Goal: Task Accomplishment & Management: Complete application form

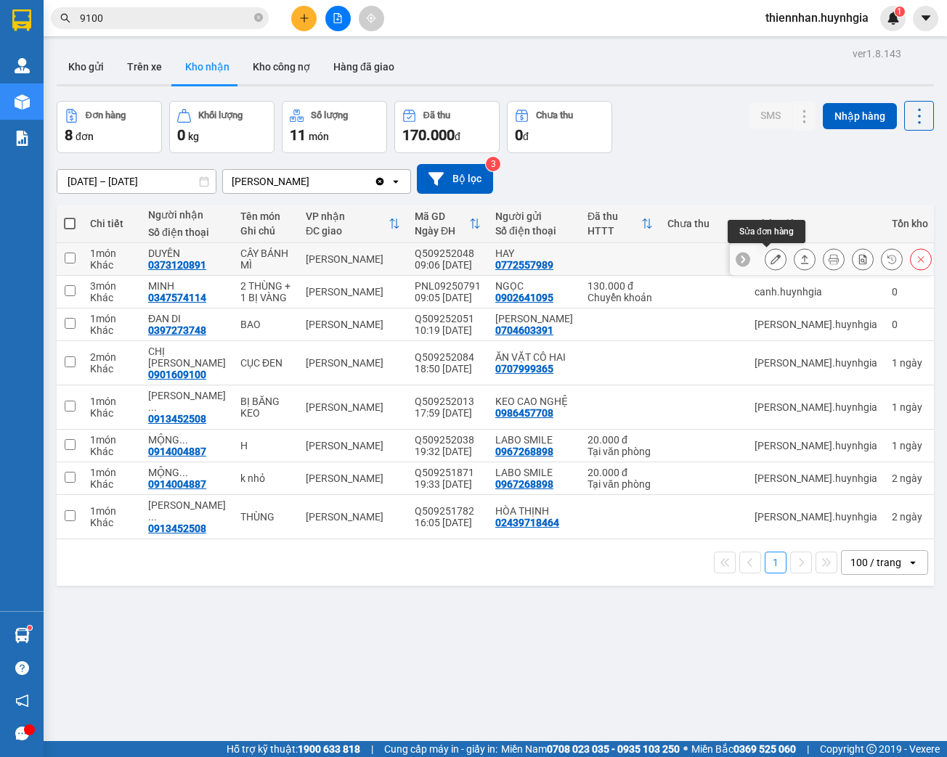
click at [770, 262] on icon at bounding box center [775, 259] width 10 height 10
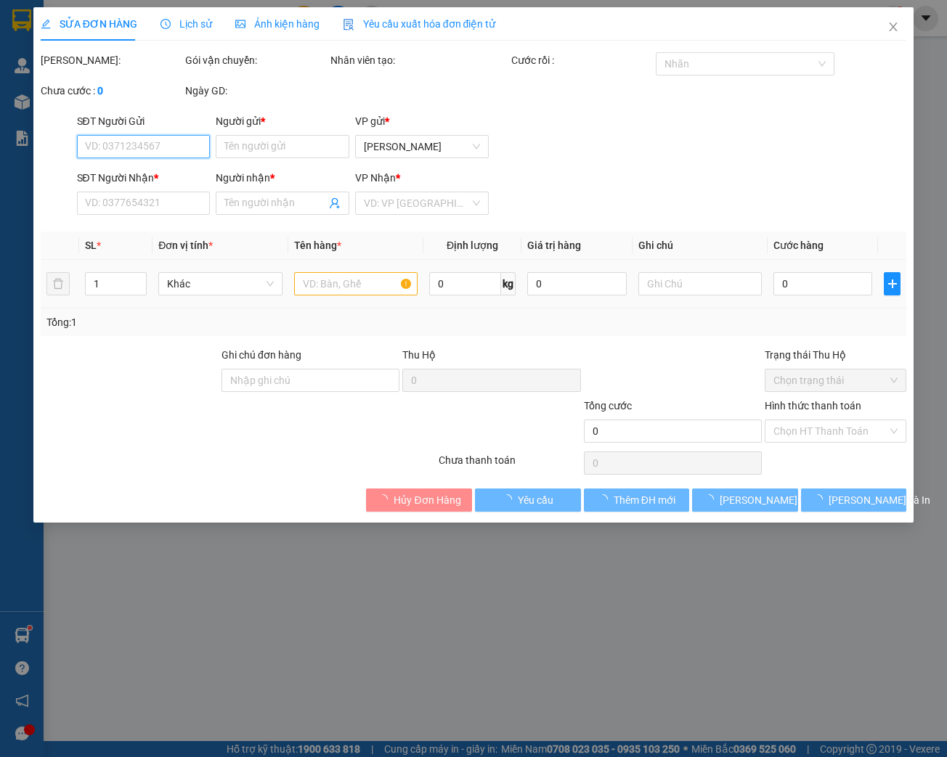
type input "0772557989"
type input "HAY"
type input "0373120891"
type input "DUYÊN"
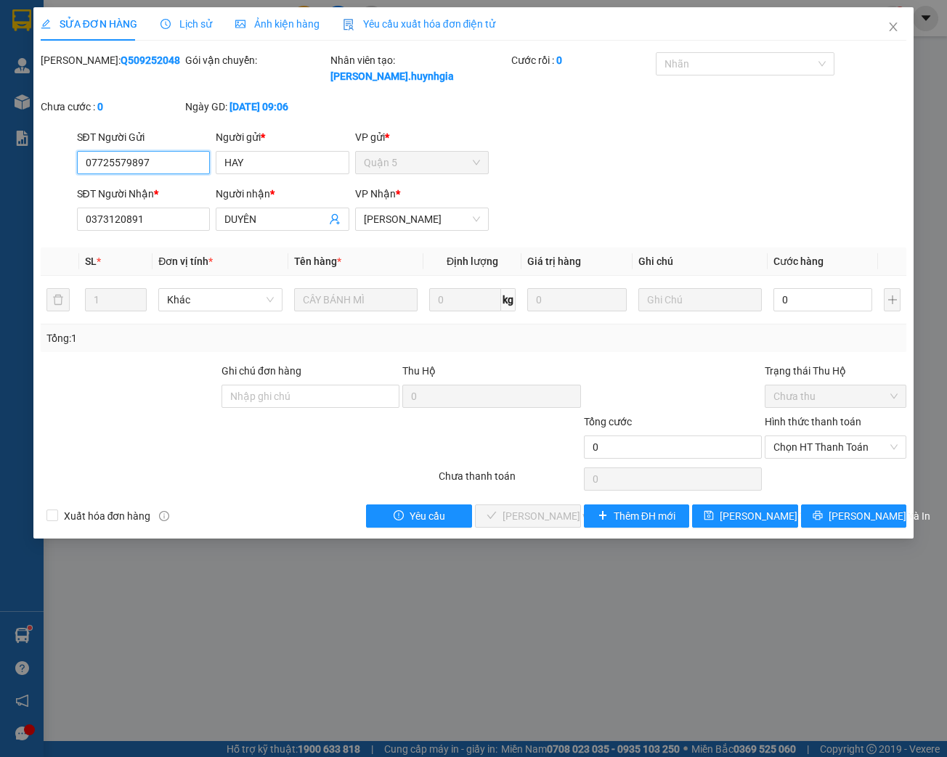
type input "0772557989"
click at [812, 302] on input "0" at bounding box center [822, 299] width 99 height 23
type input "7"
type input "70"
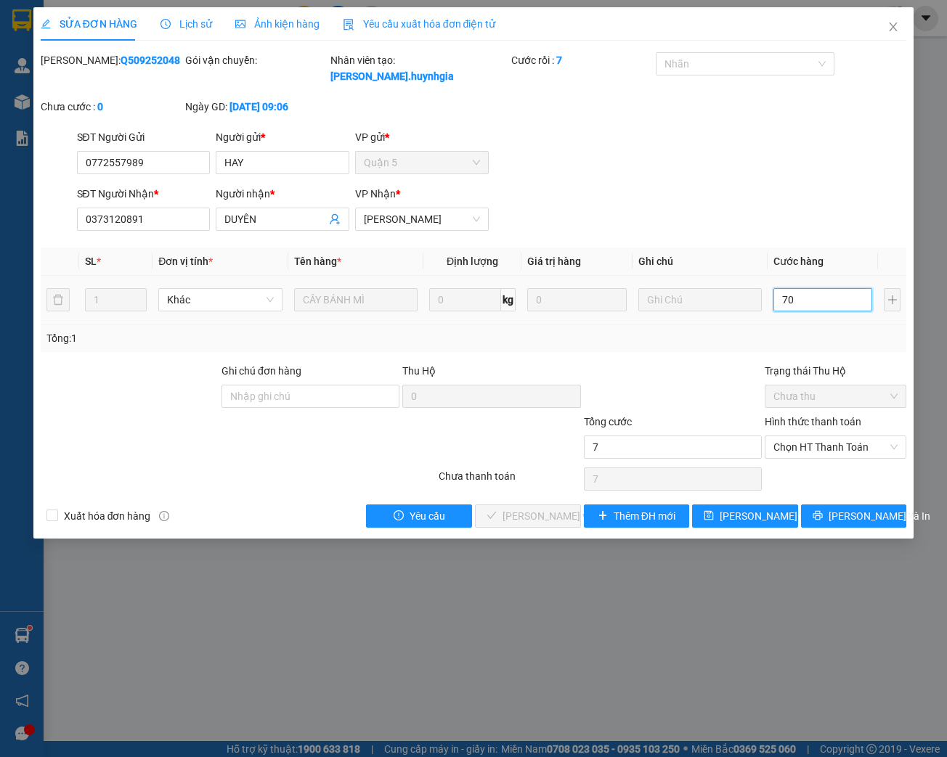
type input "70"
type input "700"
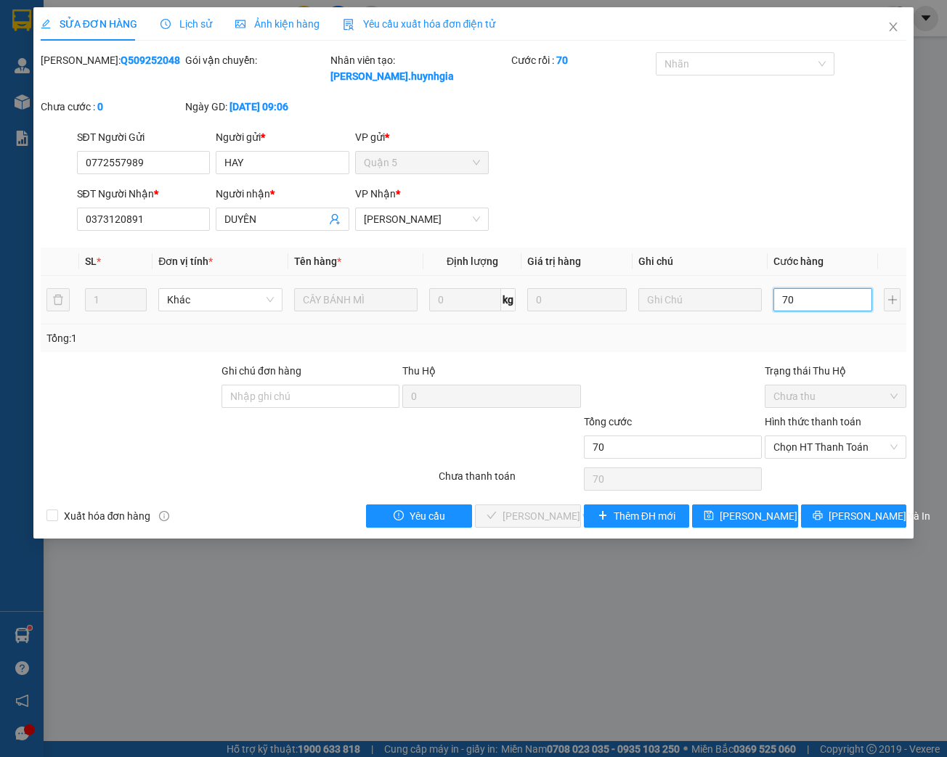
type input "700"
type input "7.000"
type input "70.000"
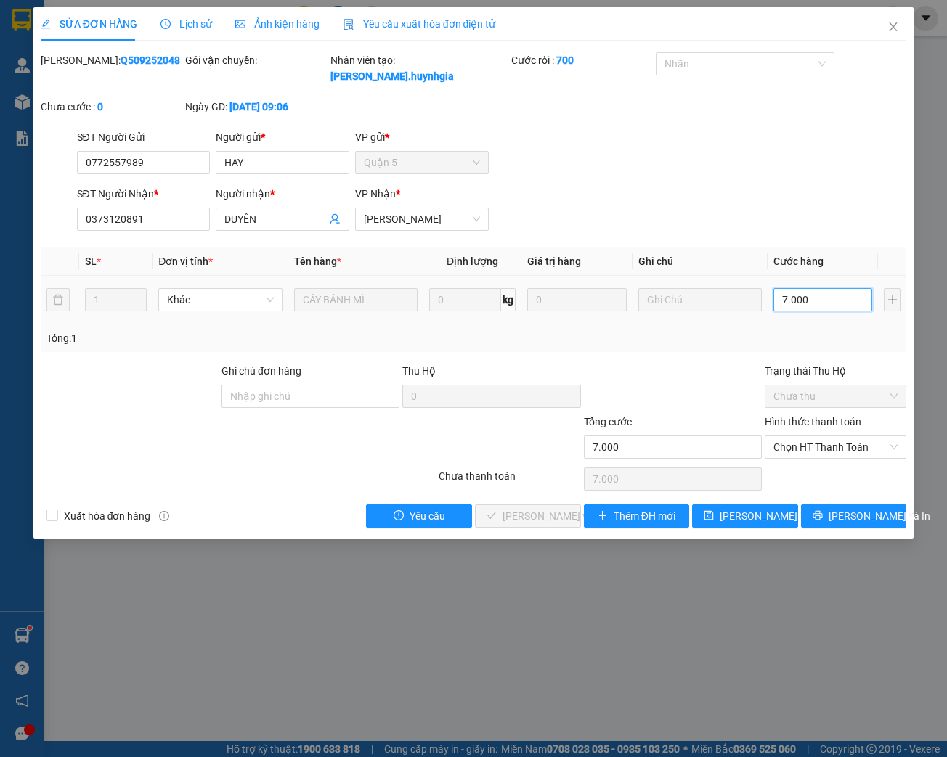
type input "70.000"
click at [845, 447] on span "Chọn HT Thanh Toán" at bounding box center [835, 447] width 124 height 22
type input "70.000"
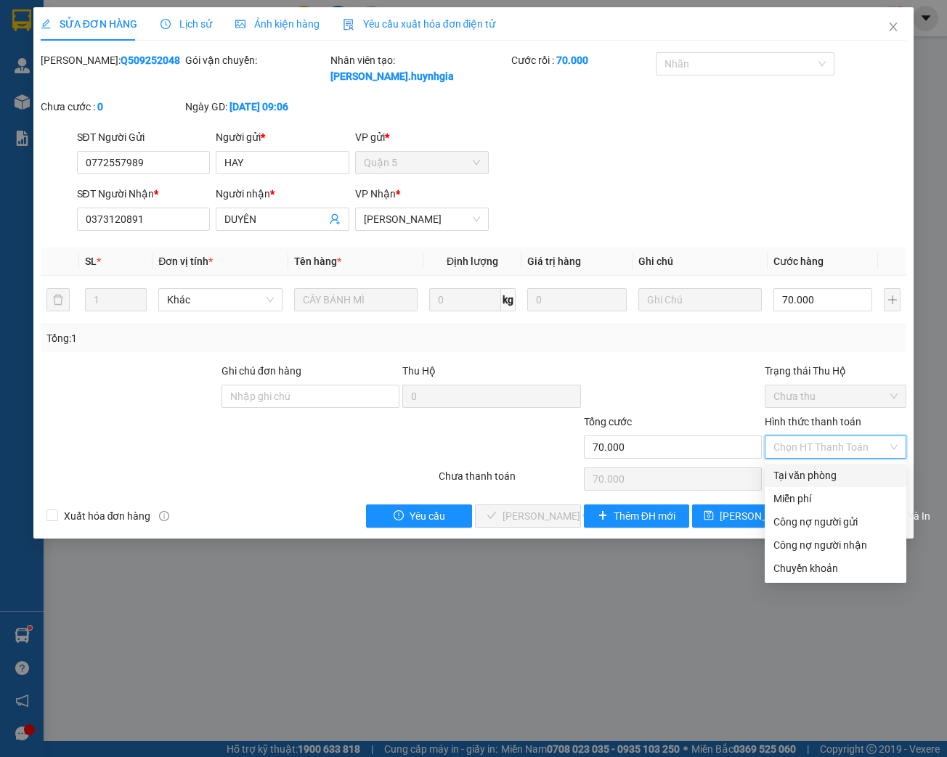
click at [826, 480] on div "Tại văn phòng" at bounding box center [835, 476] width 124 height 16
type input "0"
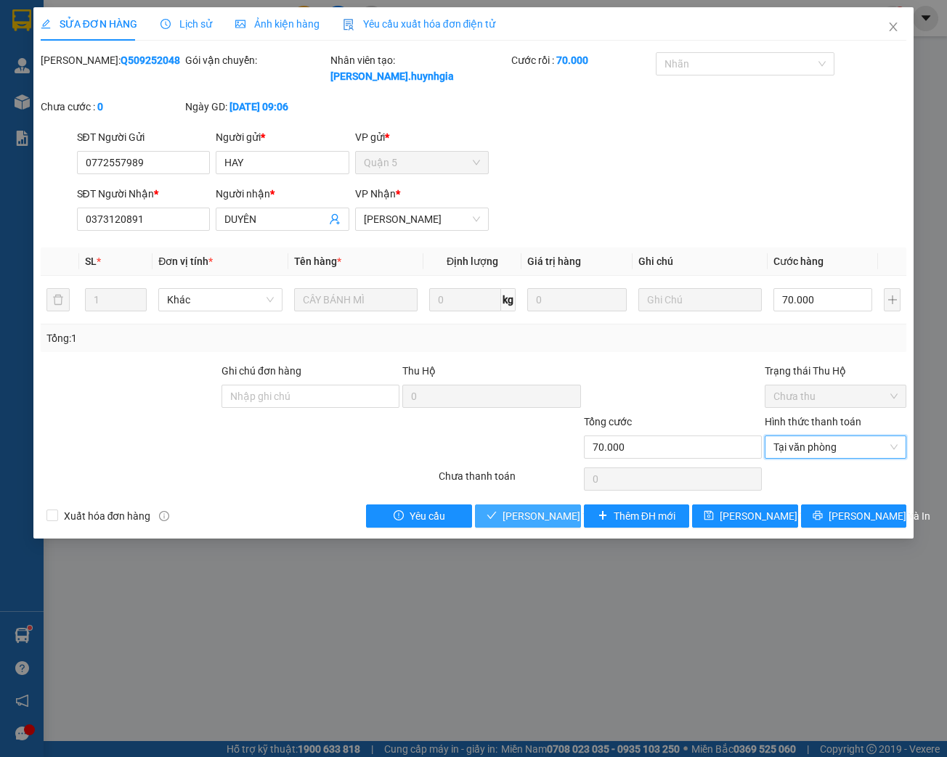
click at [535, 515] on span "[PERSON_NAME] và Giao hàng" at bounding box center [571, 516] width 139 height 16
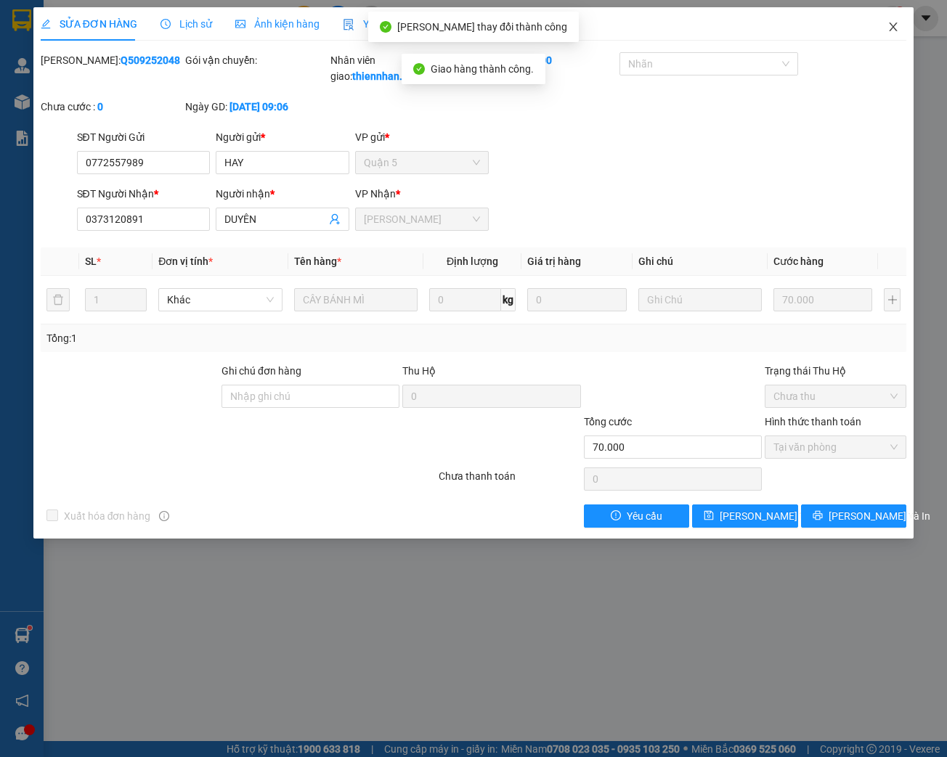
click at [889, 33] on span "Close" at bounding box center [893, 27] width 41 height 41
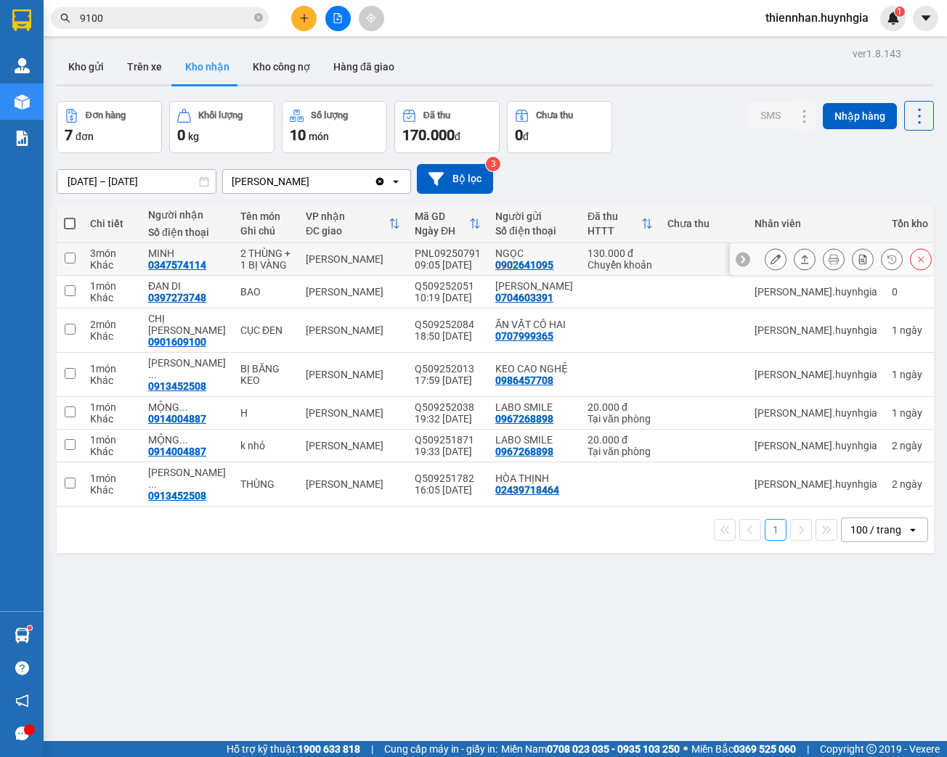
click at [768, 264] on button at bounding box center [775, 259] width 20 height 25
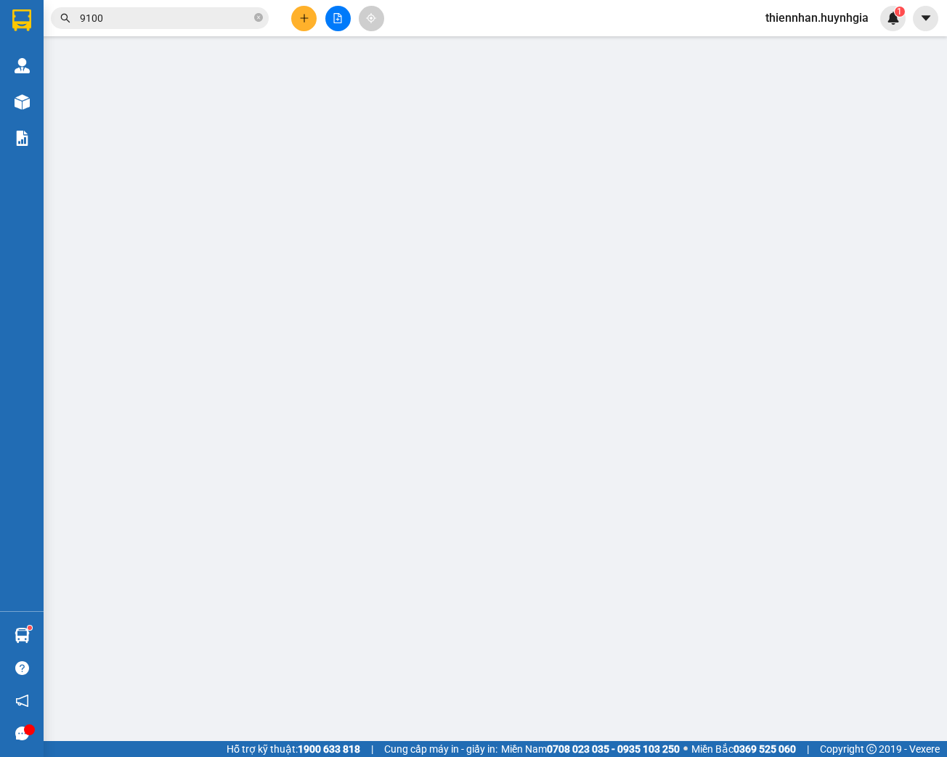
type input "0902641095"
type input "NGỌC"
type input "0347574114"
type input "MINH"
type input "130.000"
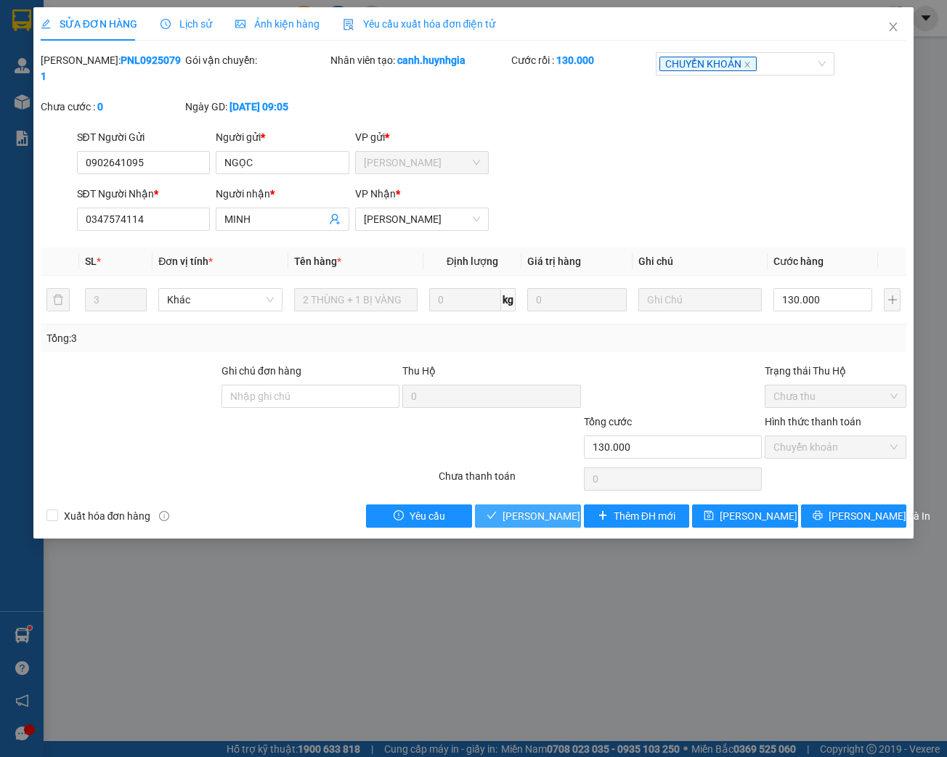
click at [565, 520] on span "[PERSON_NAME] và Giao hàng" at bounding box center [571, 516] width 139 height 16
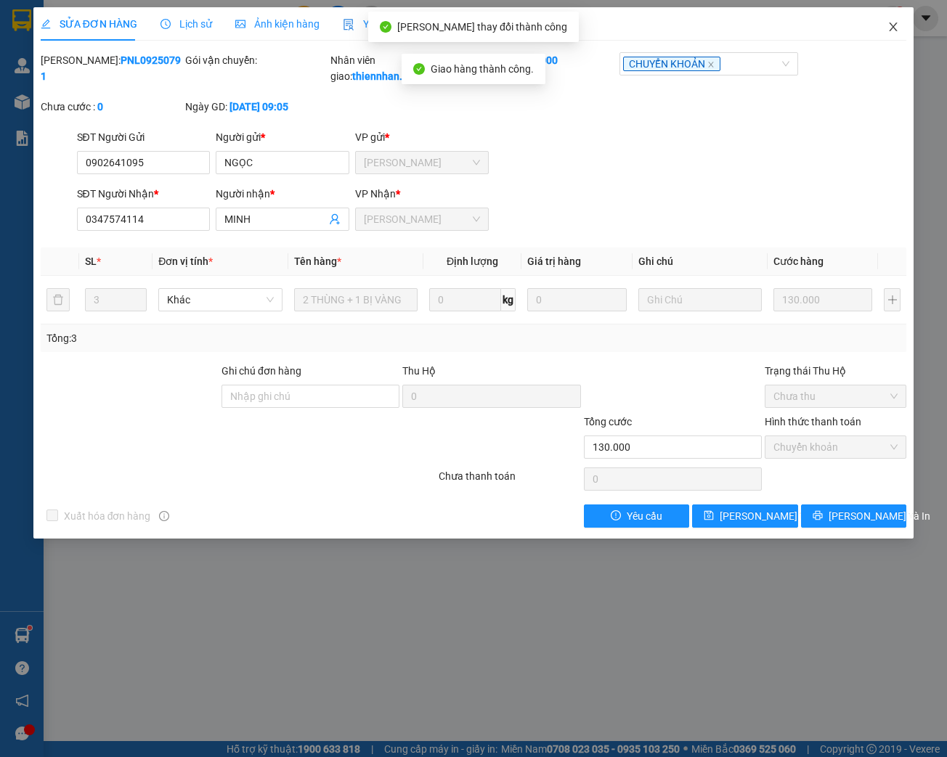
click at [891, 28] on icon "close" at bounding box center [893, 27] width 12 height 12
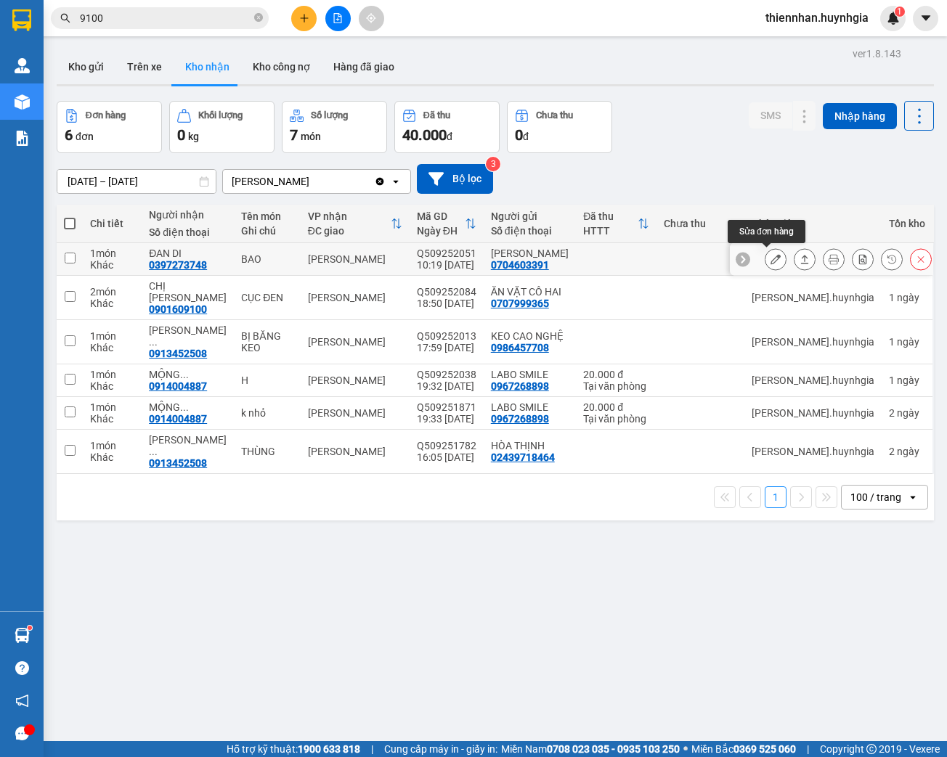
click at [772, 261] on button at bounding box center [775, 259] width 20 height 25
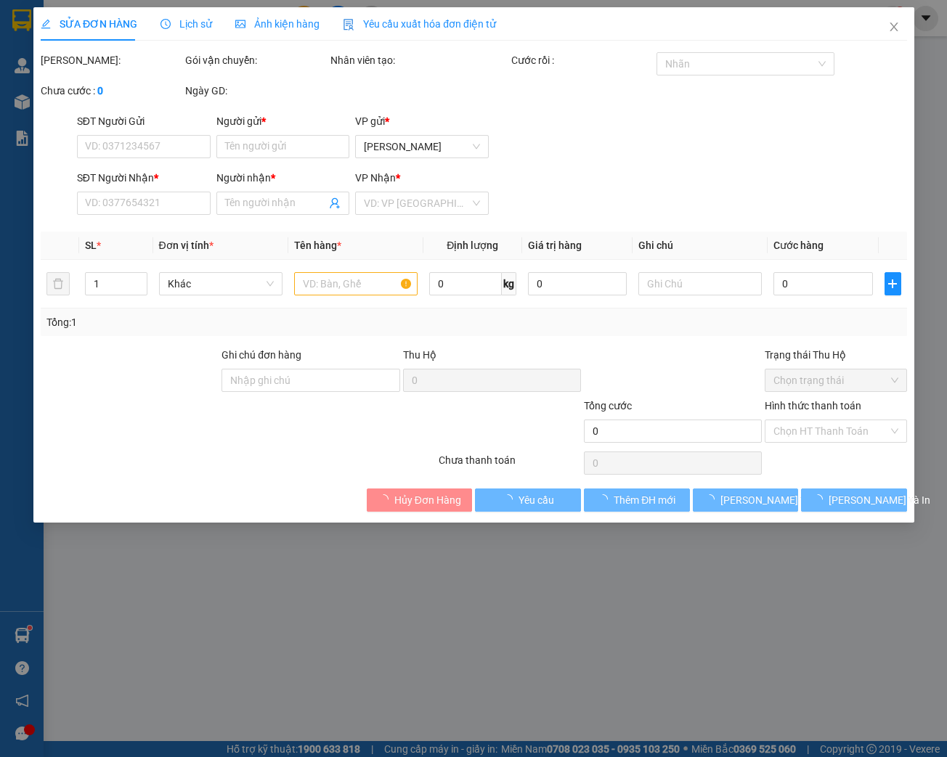
type input "0704603391"
type input "[PERSON_NAME]"
type input "0397273748"
type input "ĐAN DI"
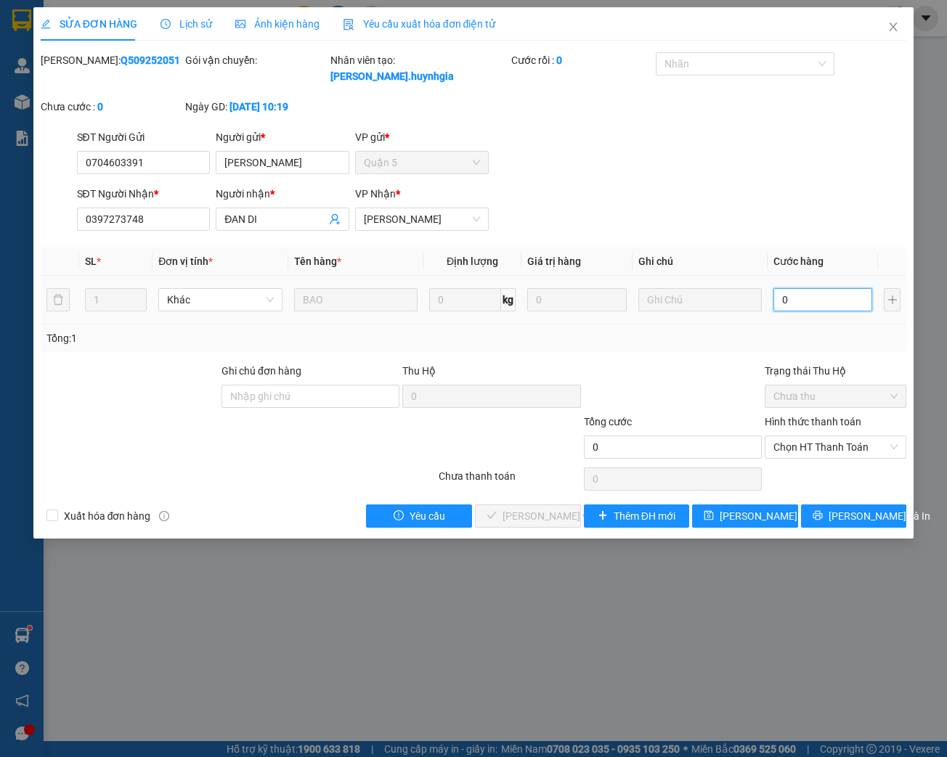
click at [810, 302] on input "0" at bounding box center [822, 299] width 99 height 23
type input "3"
type input "30"
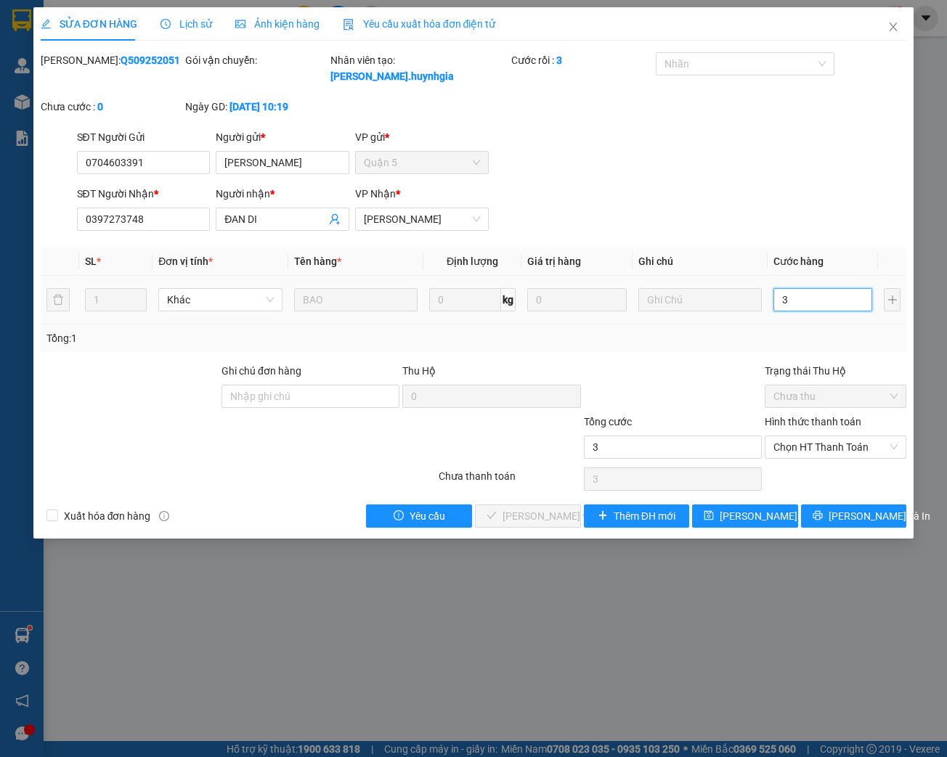
type input "30"
type input "300"
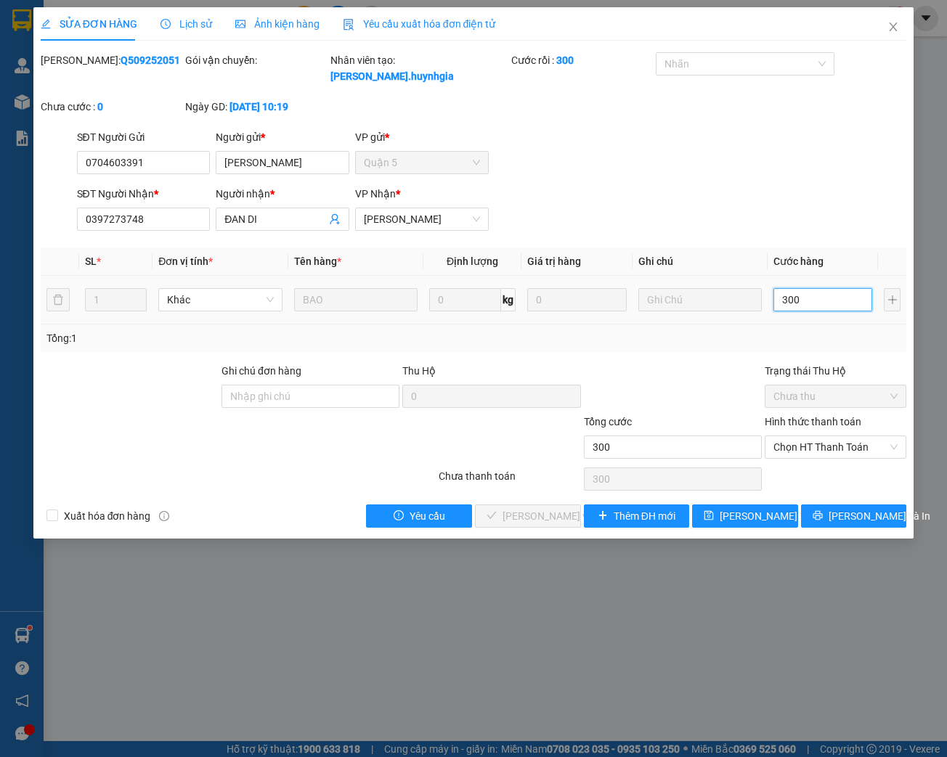
type input "3.000"
type input "30.000"
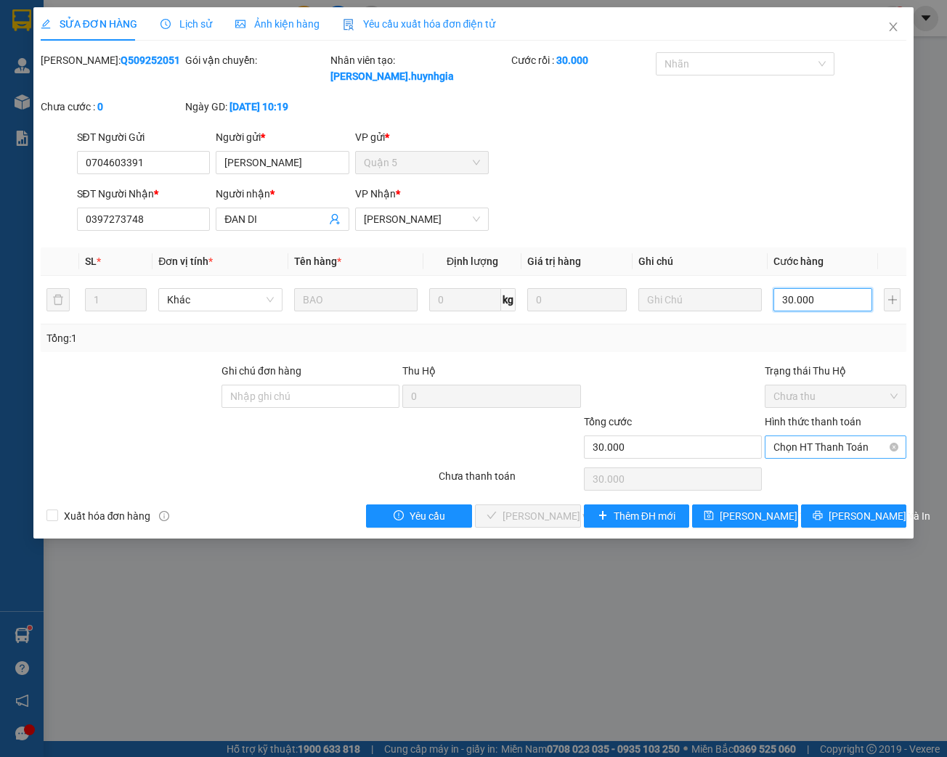
click at [831, 444] on span "Chọn HT Thanh Toán" at bounding box center [835, 447] width 124 height 22
type input "30.000"
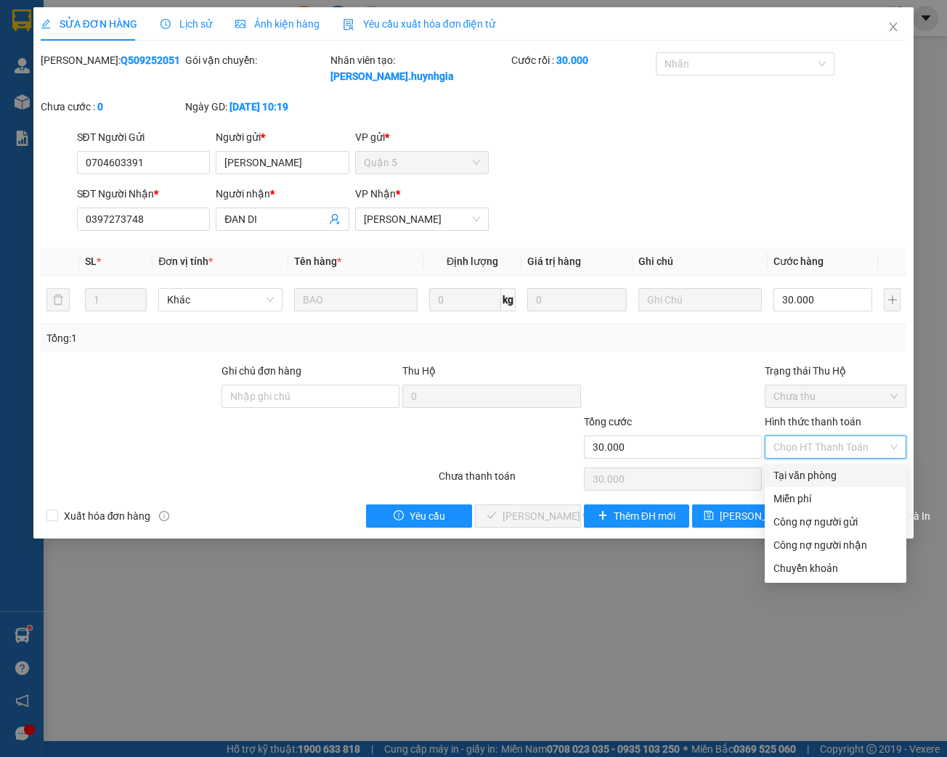
click at [819, 473] on div "Tại văn phòng" at bounding box center [835, 476] width 124 height 16
type input "0"
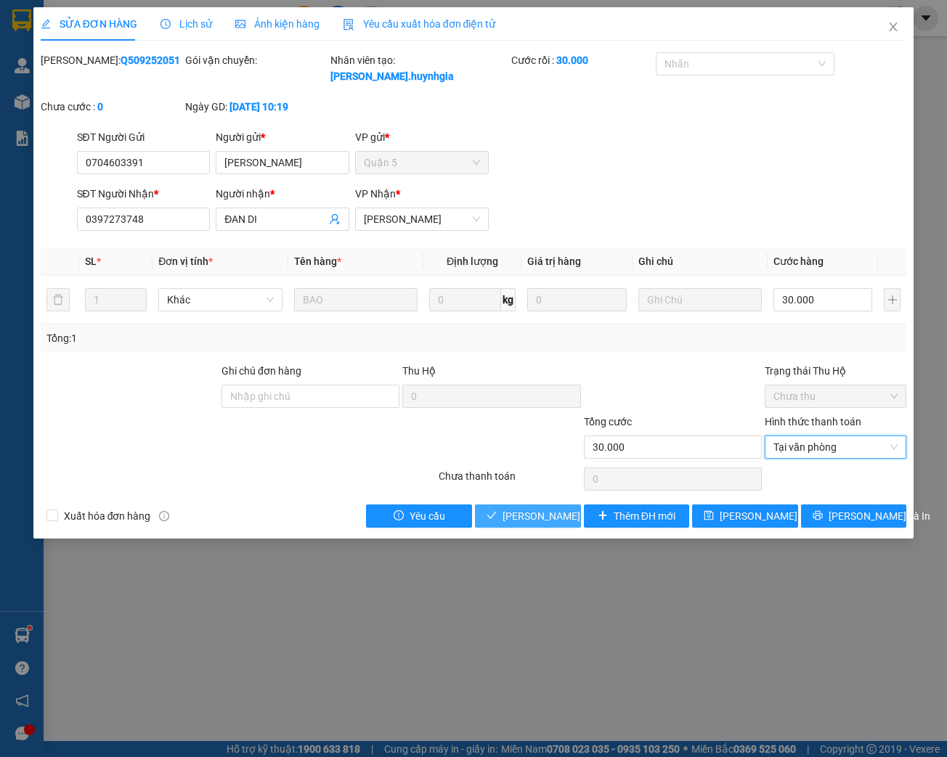
click at [522, 512] on span "[PERSON_NAME] và Giao hàng" at bounding box center [571, 516] width 139 height 16
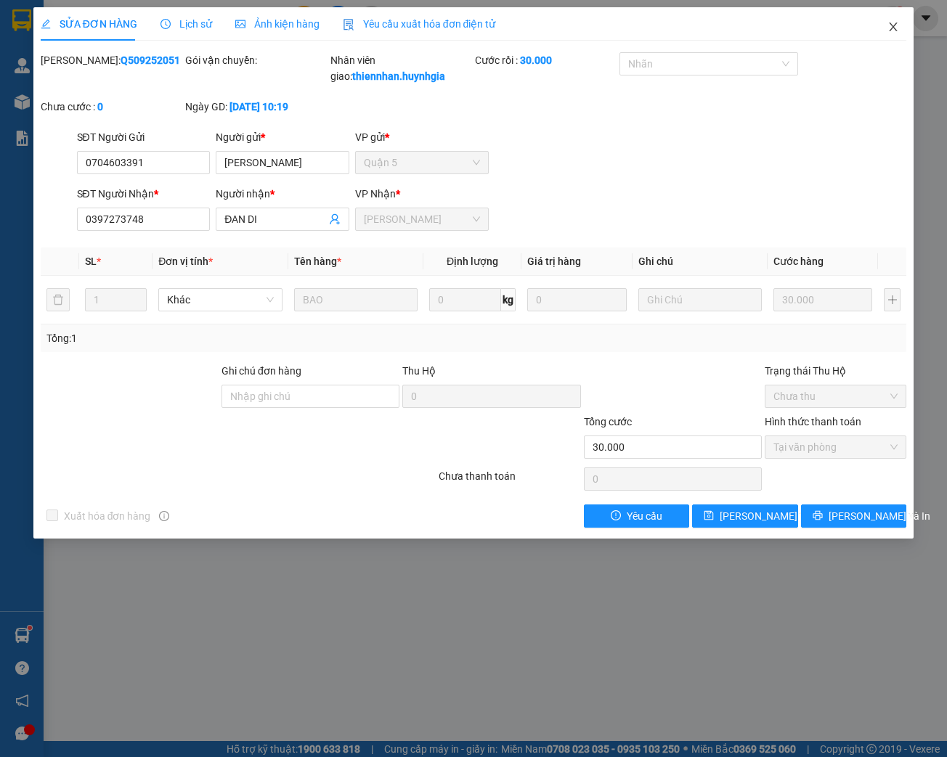
click at [890, 30] on icon "close" at bounding box center [893, 27] width 12 height 12
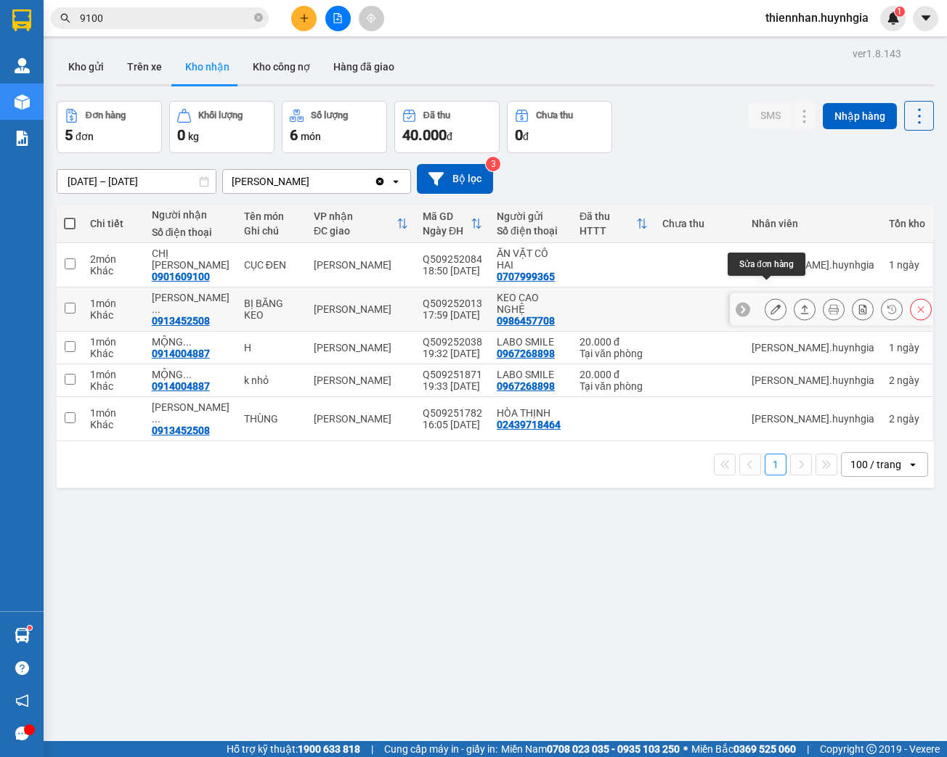
click at [772, 297] on button at bounding box center [775, 309] width 20 height 25
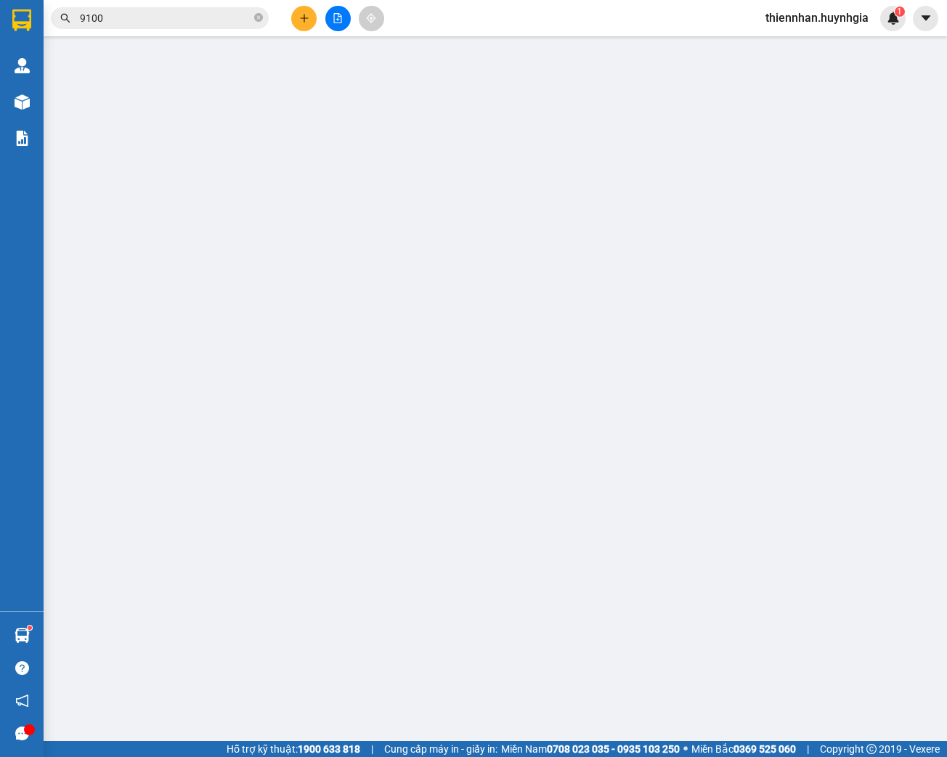
type input "0986457708"
type input "KEO CAO NGHỆ"
type input "0913452508"
type input "LÂM THỦY SẢN"
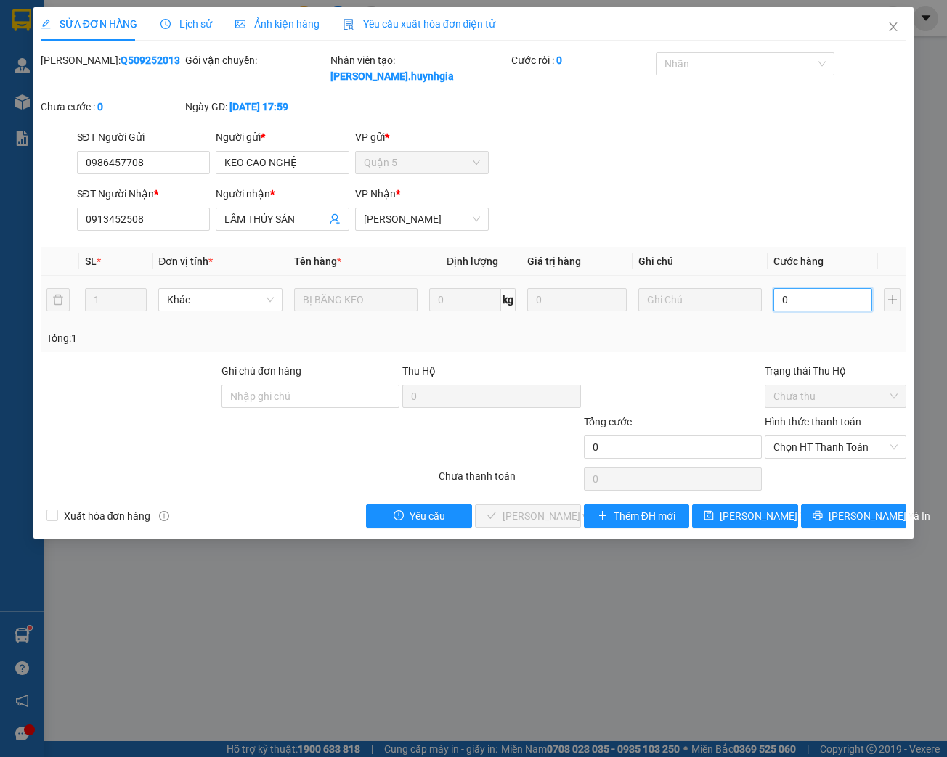
click at [793, 300] on input "0" at bounding box center [822, 299] width 99 height 23
type input "2"
type input "20"
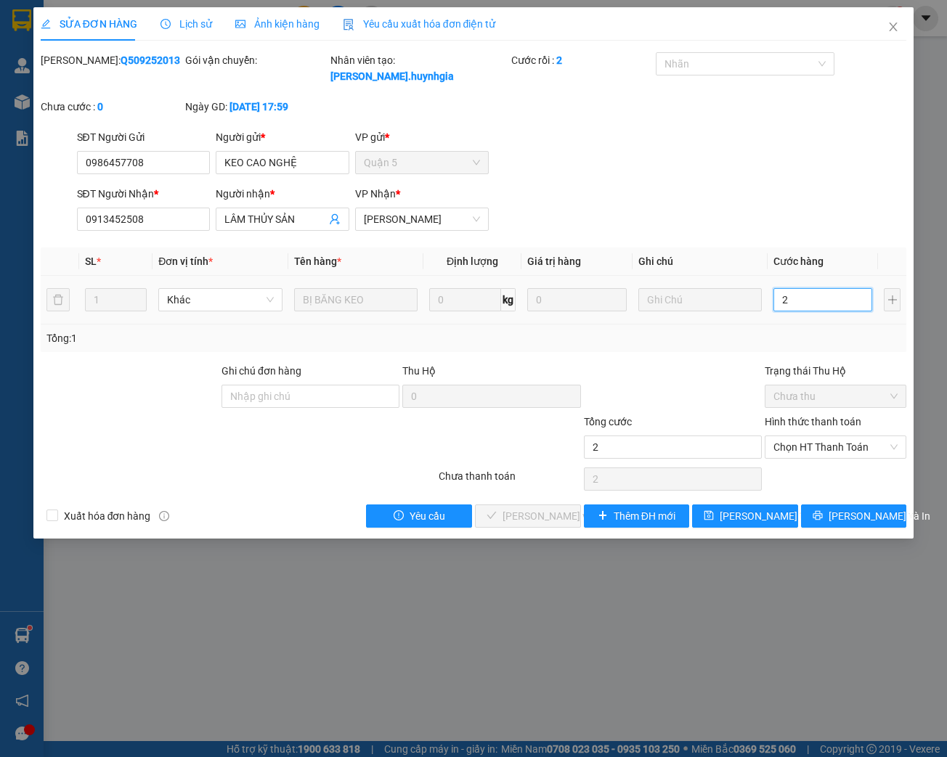
type input "20"
type input "200"
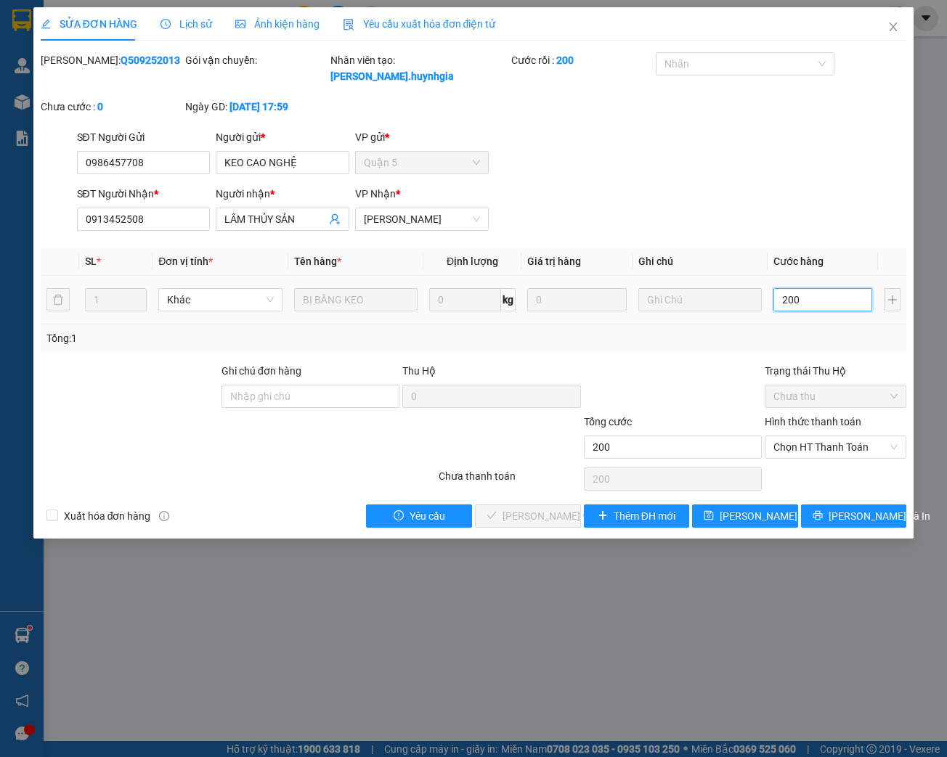
type input "2.000"
type input "20.000"
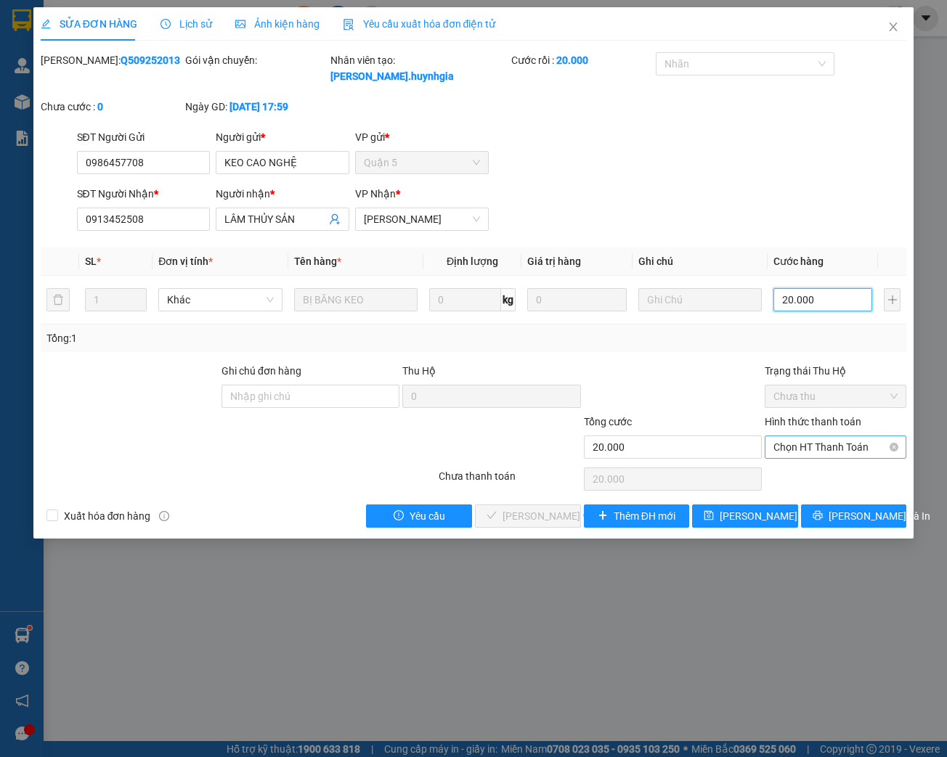
click at [839, 448] on span "Chọn HT Thanh Toán" at bounding box center [835, 447] width 124 height 22
type input "20.000"
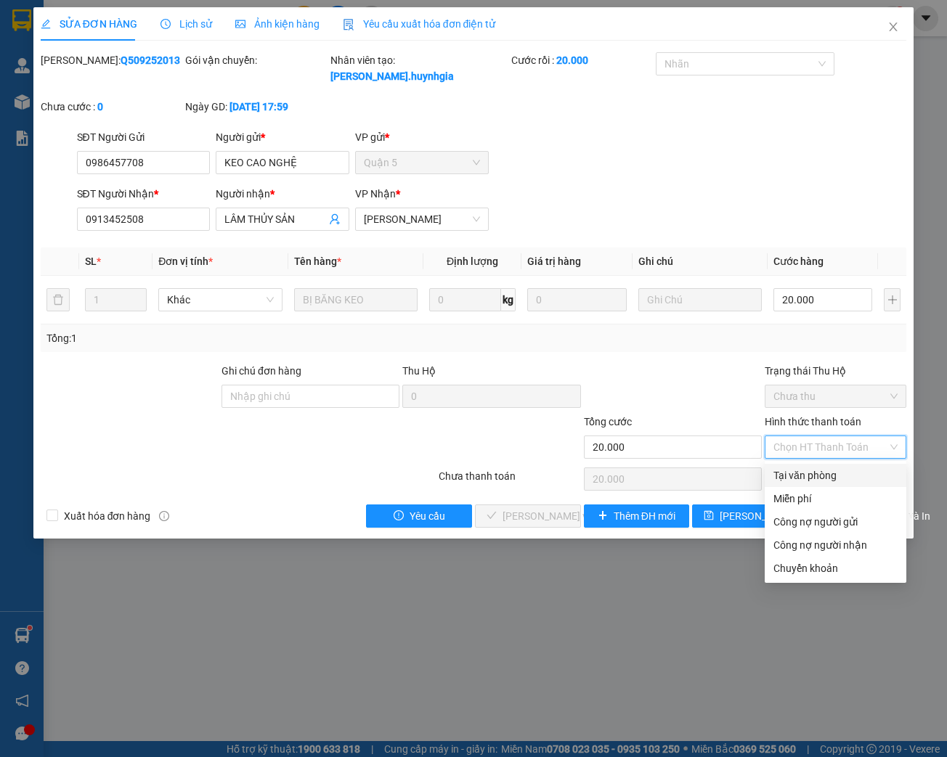
click at [815, 476] on div "Tại văn phòng" at bounding box center [835, 476] width 124 height 16
type input "0"
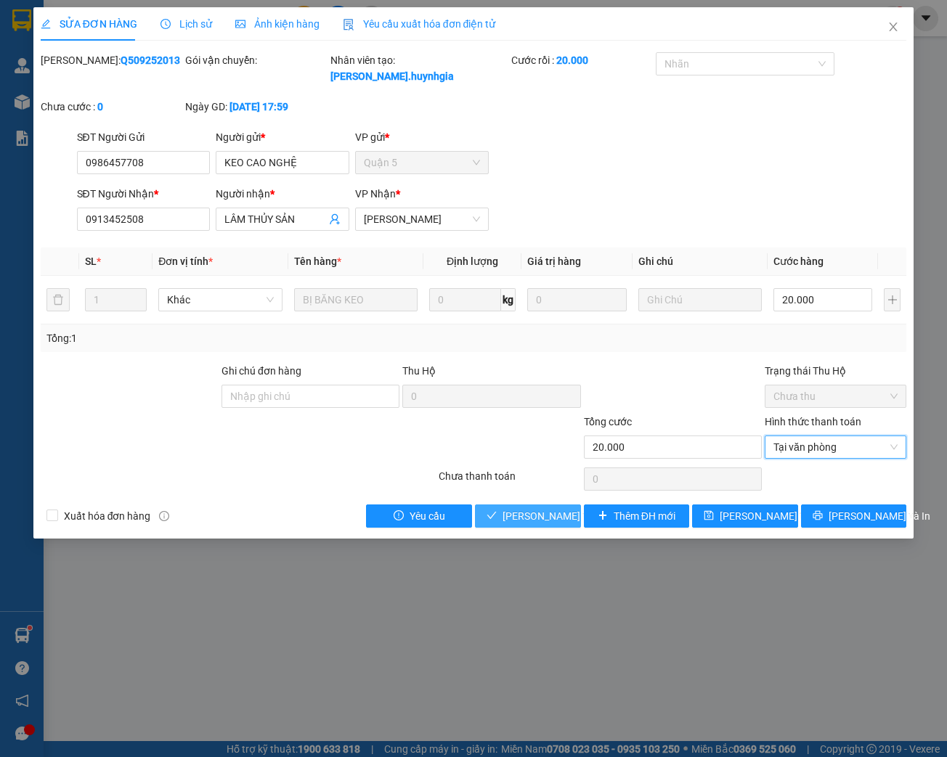
click at [526, 517] on span "[PERSON_NAME] và Giao hàng" at bounding box center [571, 516] width 139 height 16
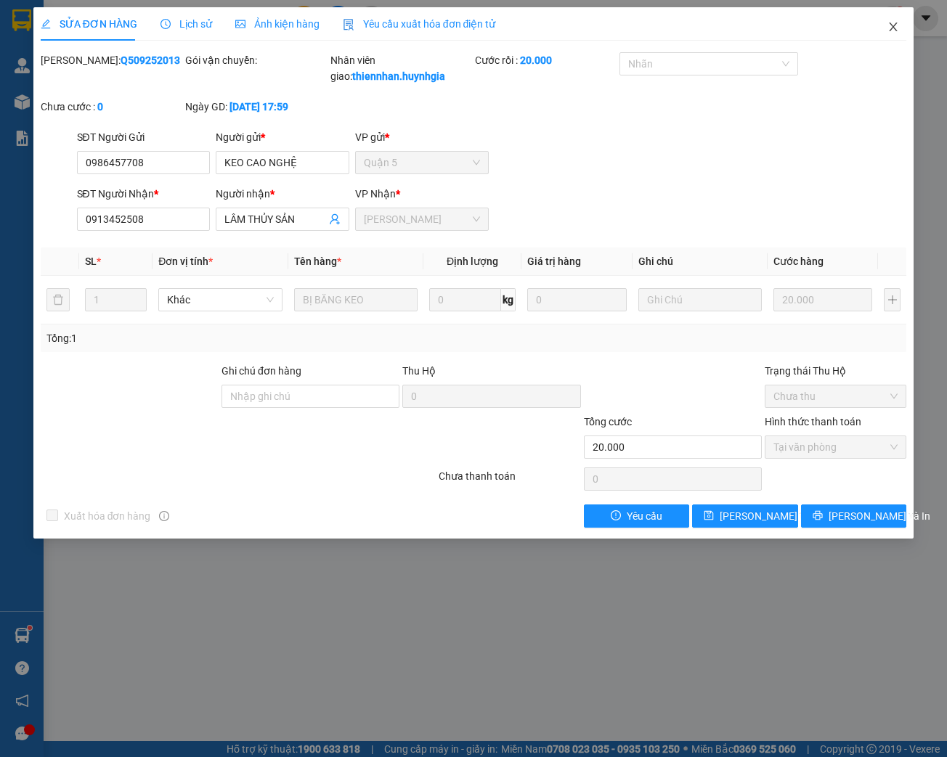
click at [894, 25] on icon "close" at bounding box center [893, 27] width 12 height 12
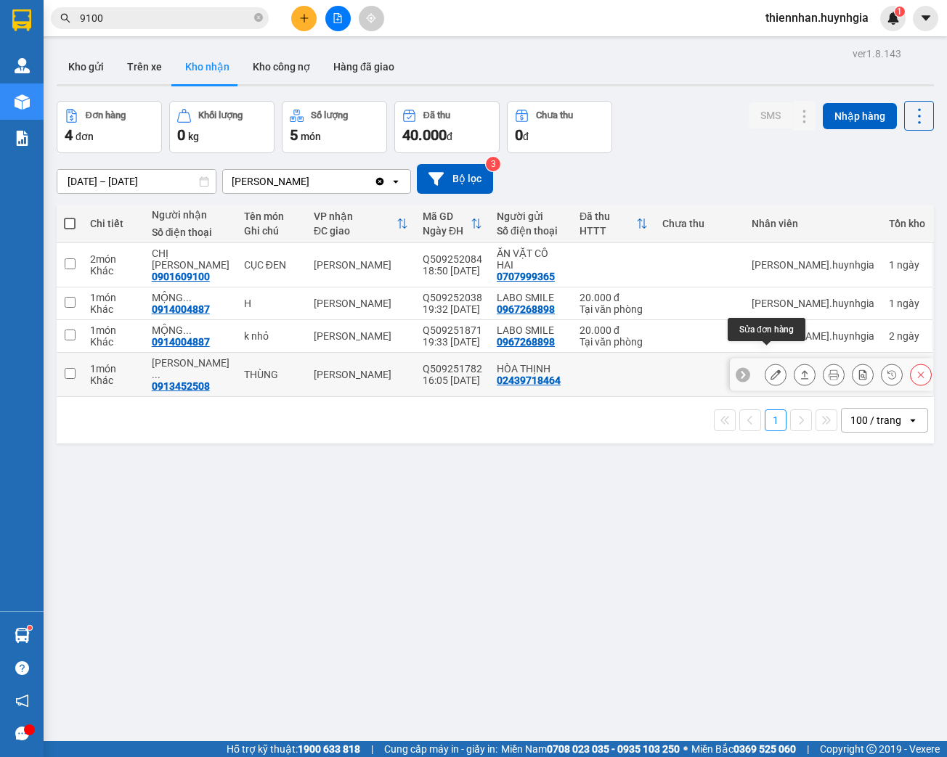
click at [770, 370] on icon at bounding box center [775, 375] width 10 height 10
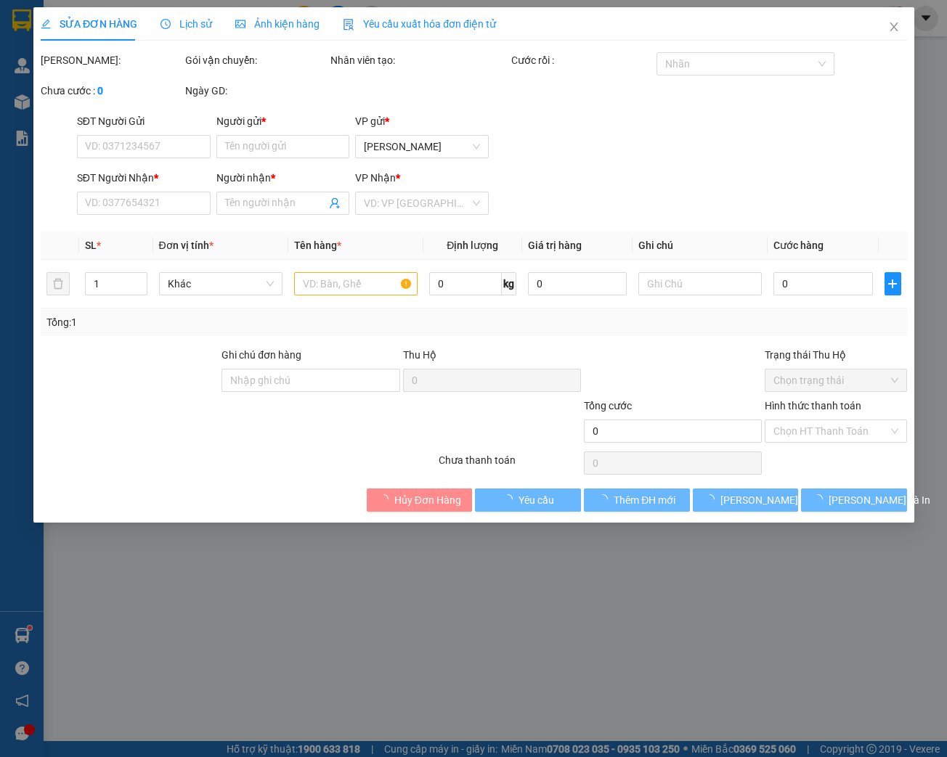
type input "02439718464"
type input "HÒA THỊNH"
type input "0913452508"
type input "LÂM THỦY SẢN"
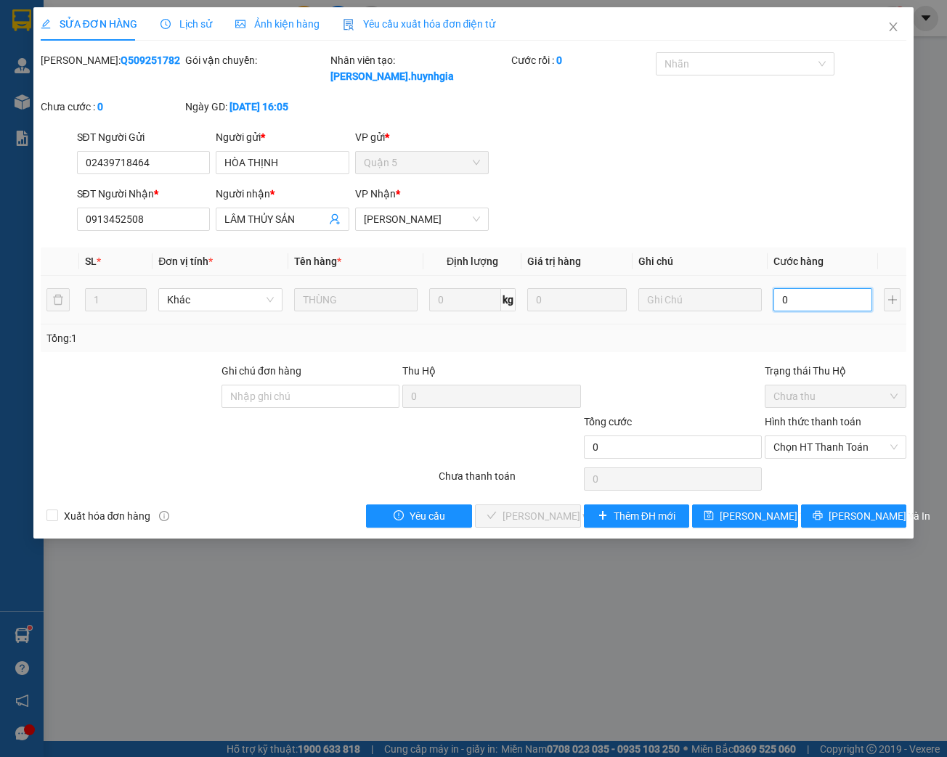
click at [799, 295] on input "0" at bounding box center [822, 299] width 99 height 23
type input "3"
type input "30"
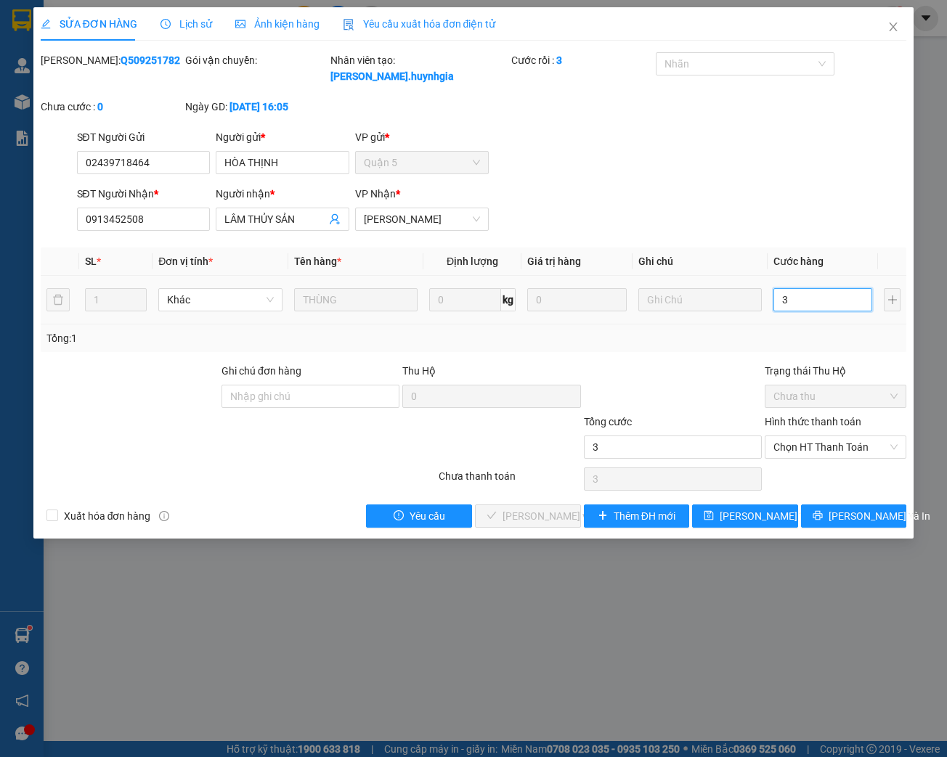
type input "30"
type input "300"
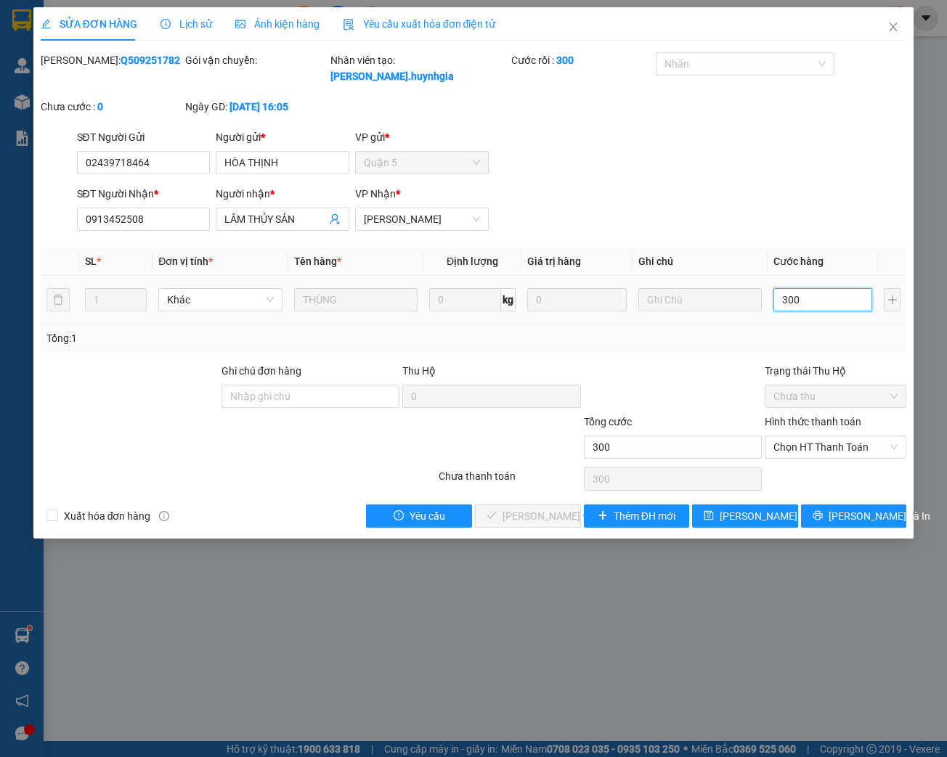
type input "3.000"
type input "30.000"
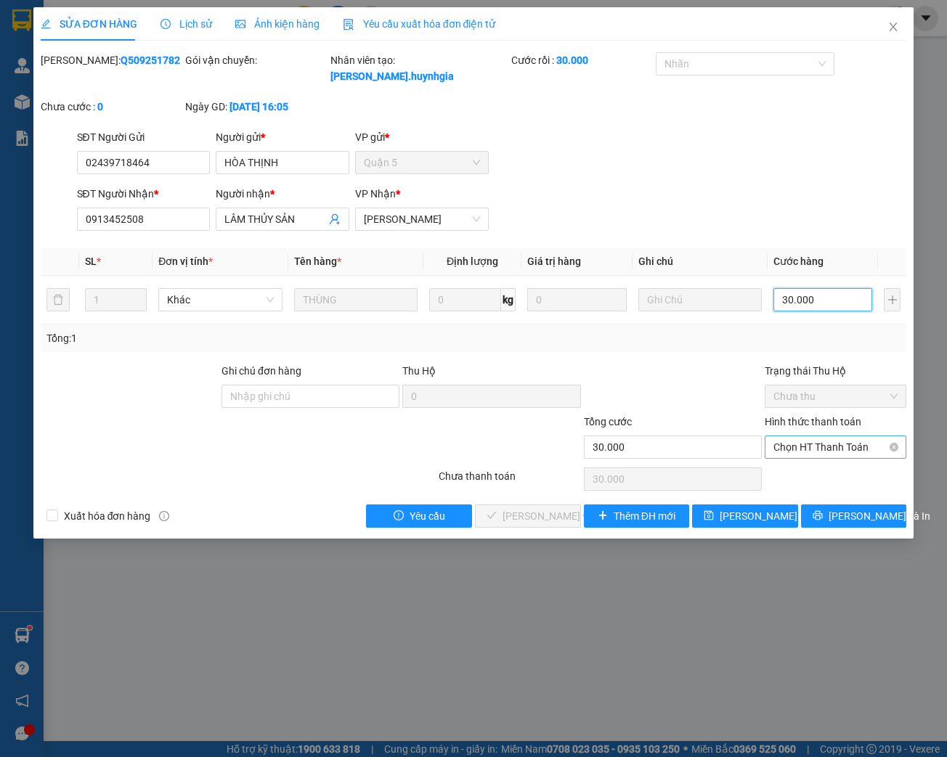
click at [828, 453] on span "Chọn HT Thanh Toán" at bounding box center [835, 447] width 124 height 22
type input "30.000"
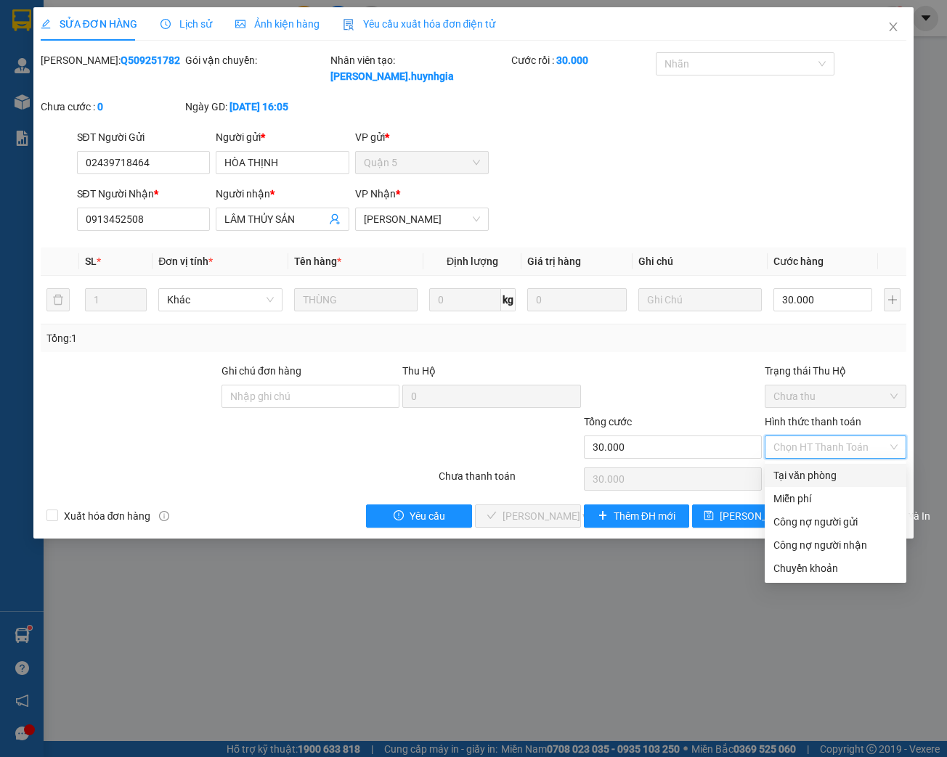
click at [817, 478] on div "Tại văn phòng" at bounding box center [835, 476] width 124 height 16
type input "0"
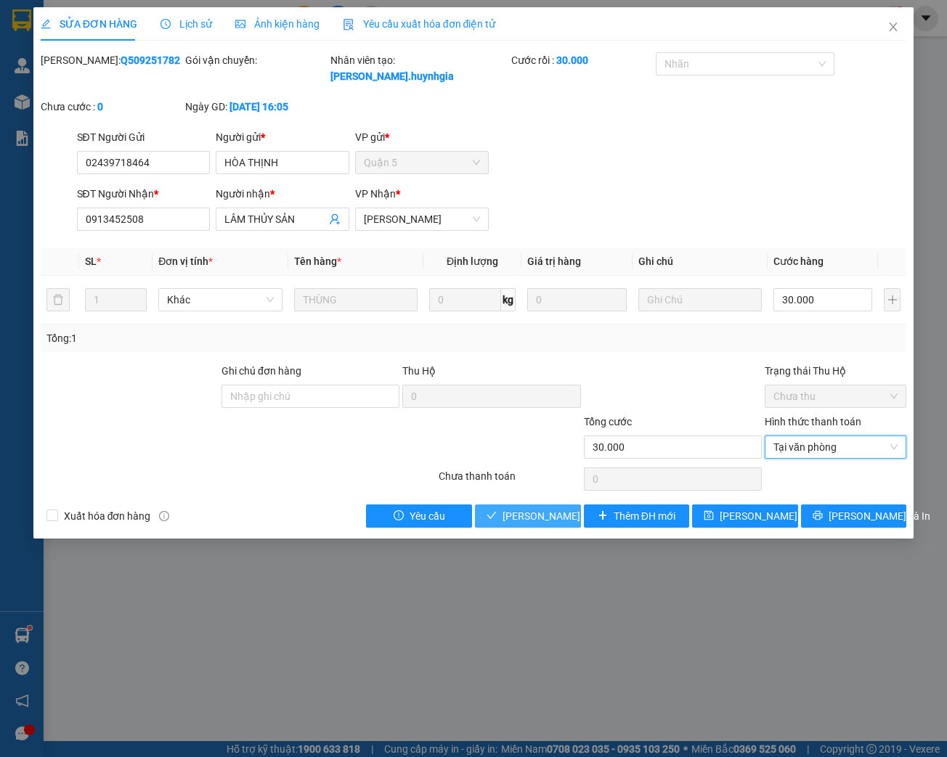
click at [523, 518] on span "[PERSON_NAME] và Giao hàng" at bounding box center [571, 516] width 139 height 16
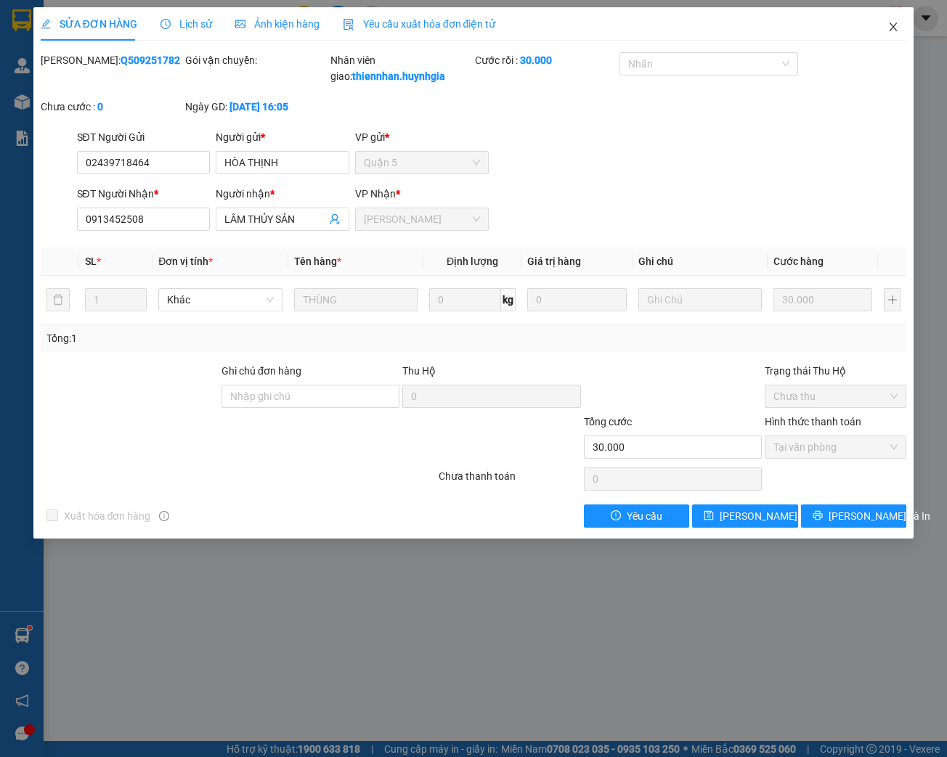
click at [894, 28] on icon "close" at bounding box center [893, 27] width 12 height 12
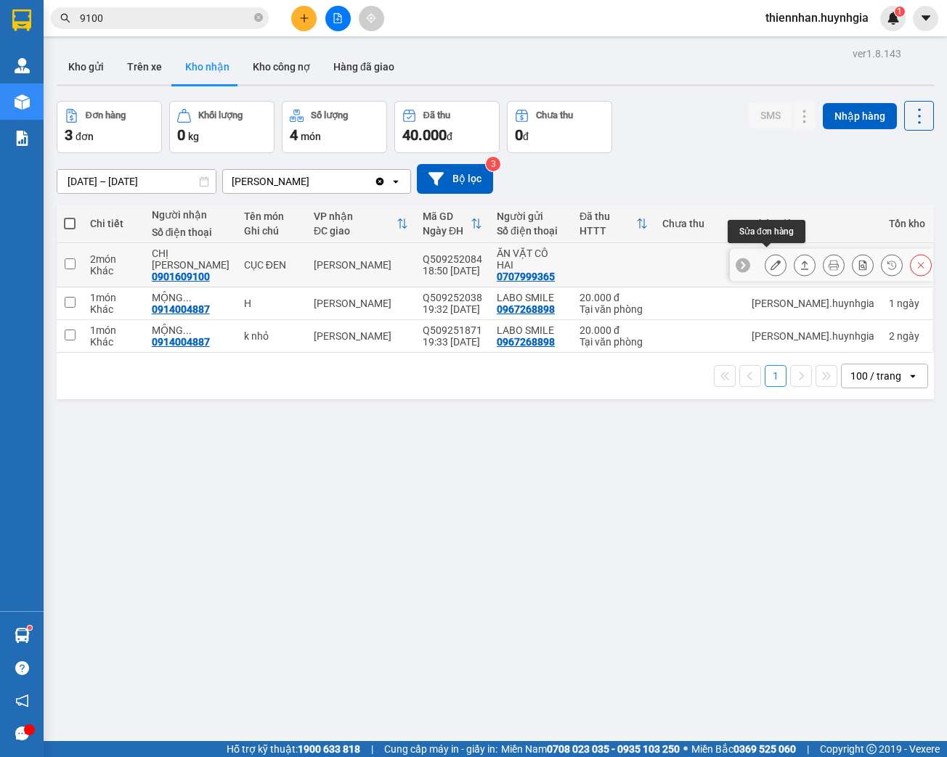
click at [770, 261] on icon at bounding box center [775, 265] width 10 height 10
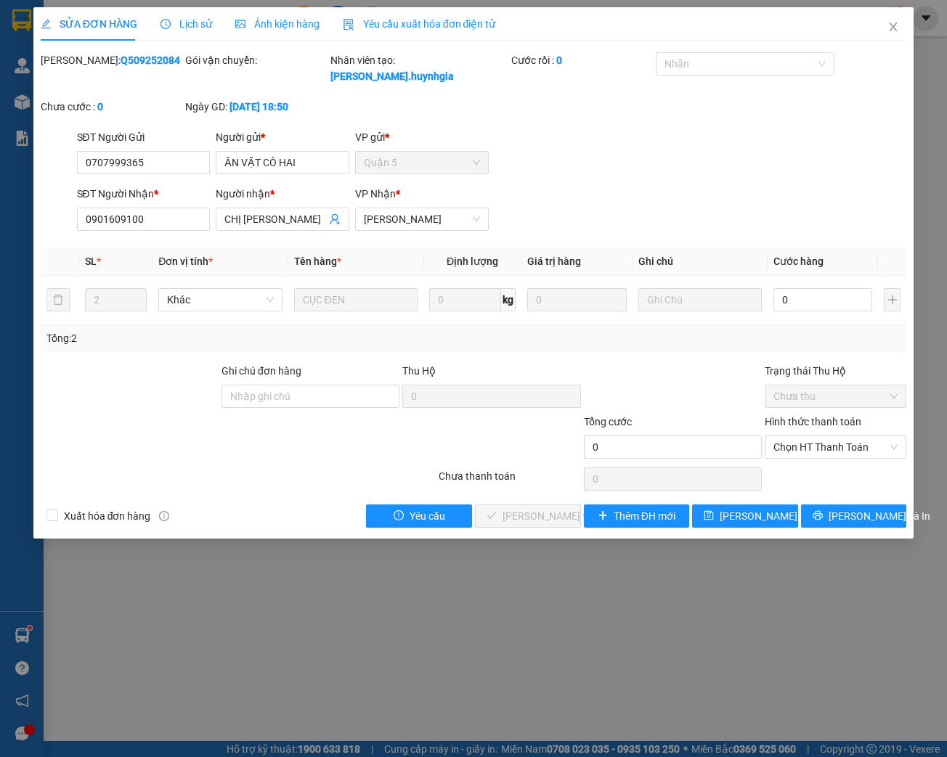
drag, startPoint x: 129, startPoint y: 58, endPoint x: 80, endPoint y: 62, distance: 48.8
click at [76, 58] on div "[PERSON_NAME]: Q509252084" at bounding box center [112, 60] width 142 height 16
copy b "Q509252084"
drag, startPoint x: 280, startPoint y: 219, endPoint x: 224, endPoint y: 219, distance: 55.9
click at [224, 219] on input "CHỊ [PERSON_NAME]" at bounding box center [275, 219] width 102 height 16
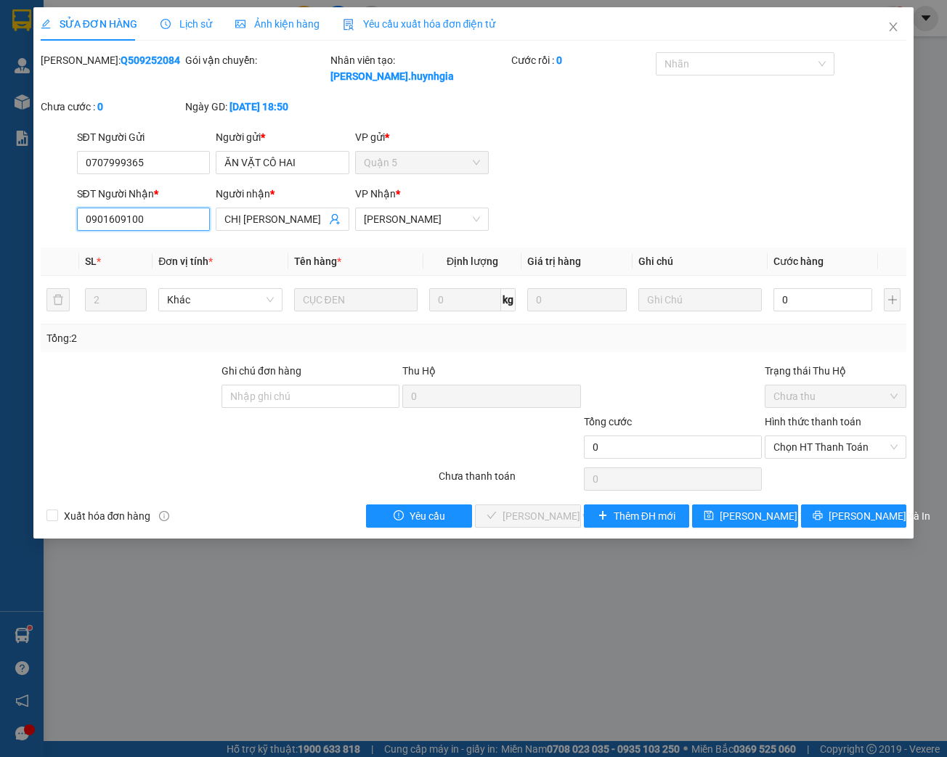
drag, startPoint x: 148, startPoint y: 219, endPoint x: 75, endPoint y: 227, distance: 73.7
click at [75, 227] on div "SĐT Người Nhận * 0901609100 0901609100" at bounding box center [143, 211] width 139 height 51
click at [796, 299] on input "0" at bounding box center [822, 299] width 99 height 23
type input "8"
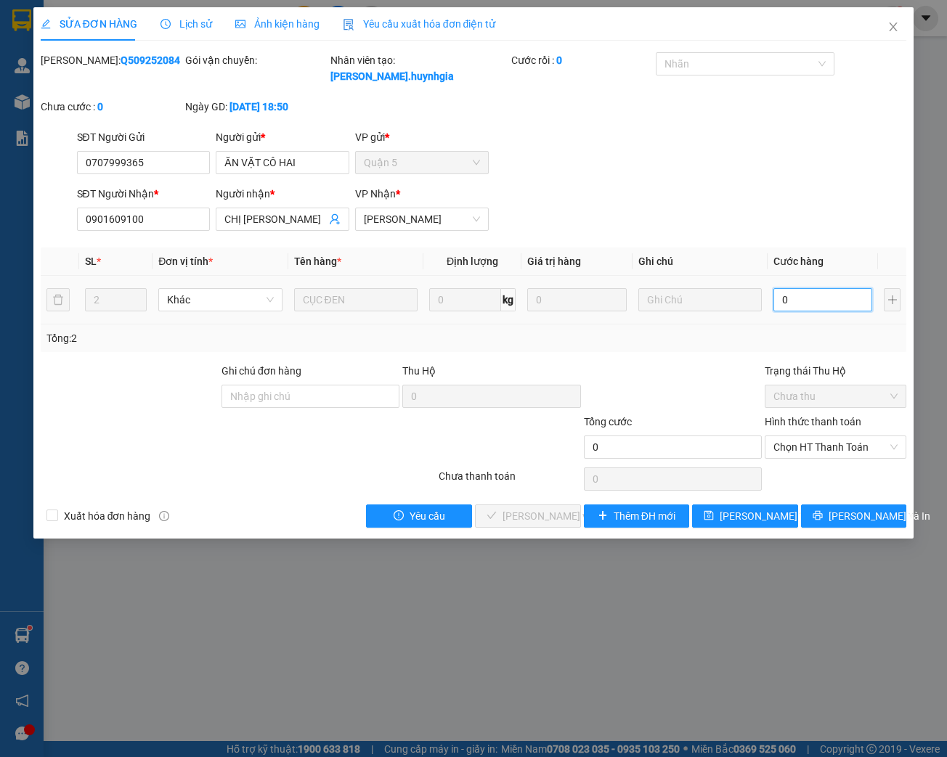
type input "8"
type input "80"
type input "800"
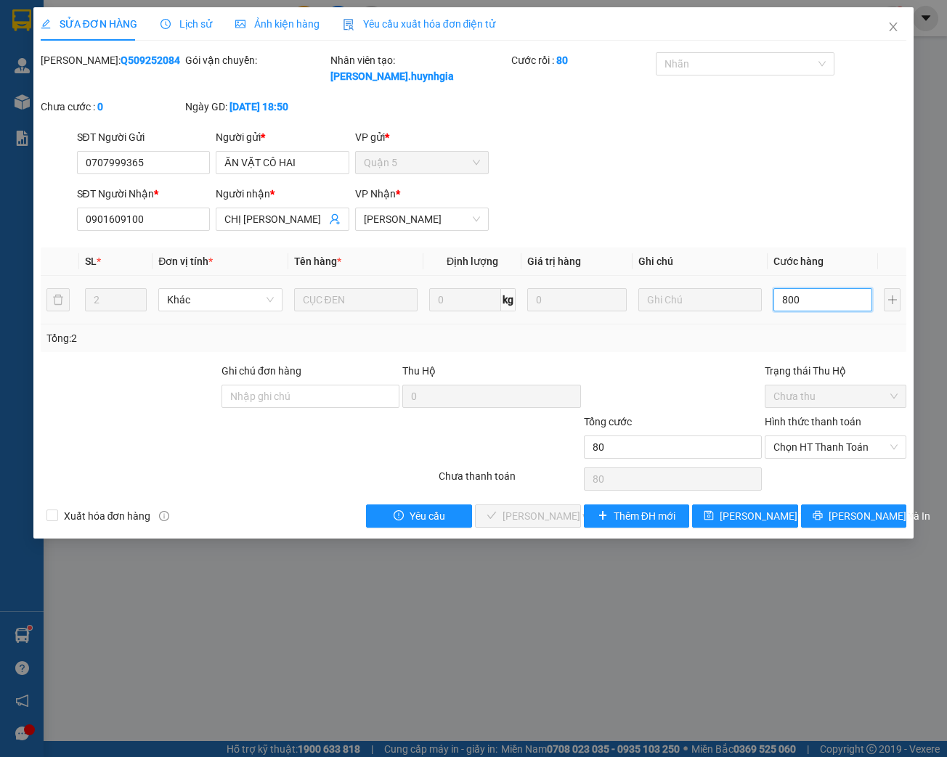
type input "800"
type input "8.000"
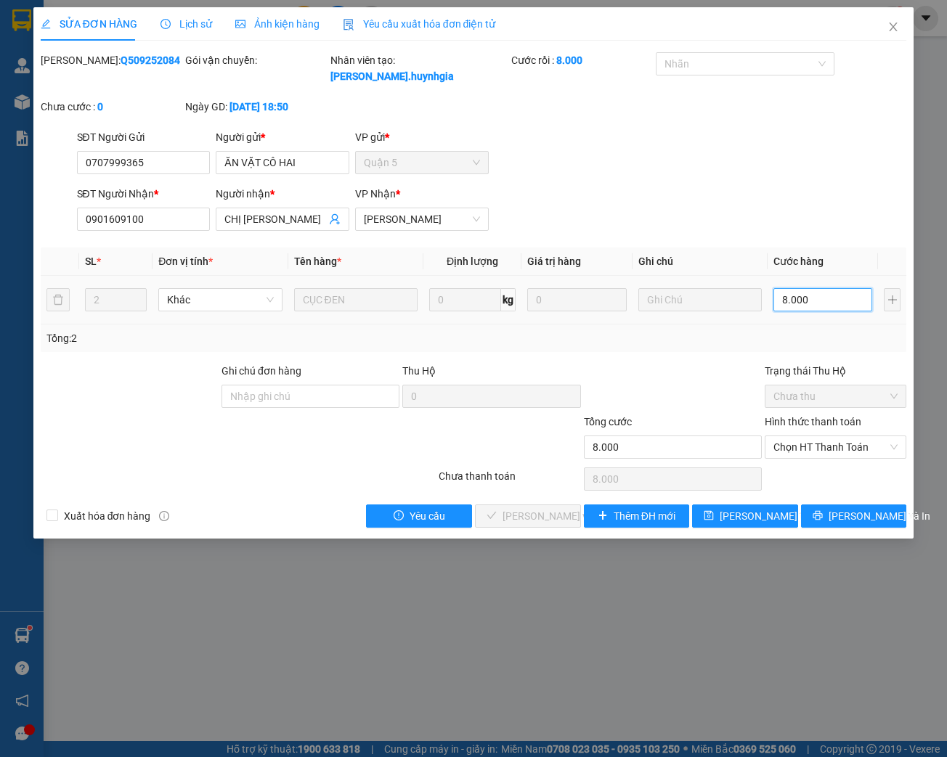
type input "80.000"
click at [828, 451] on span "Chọn HT Thanh Toán" at bounding box center [835, 447] width 124 height 22
type input "80.000"
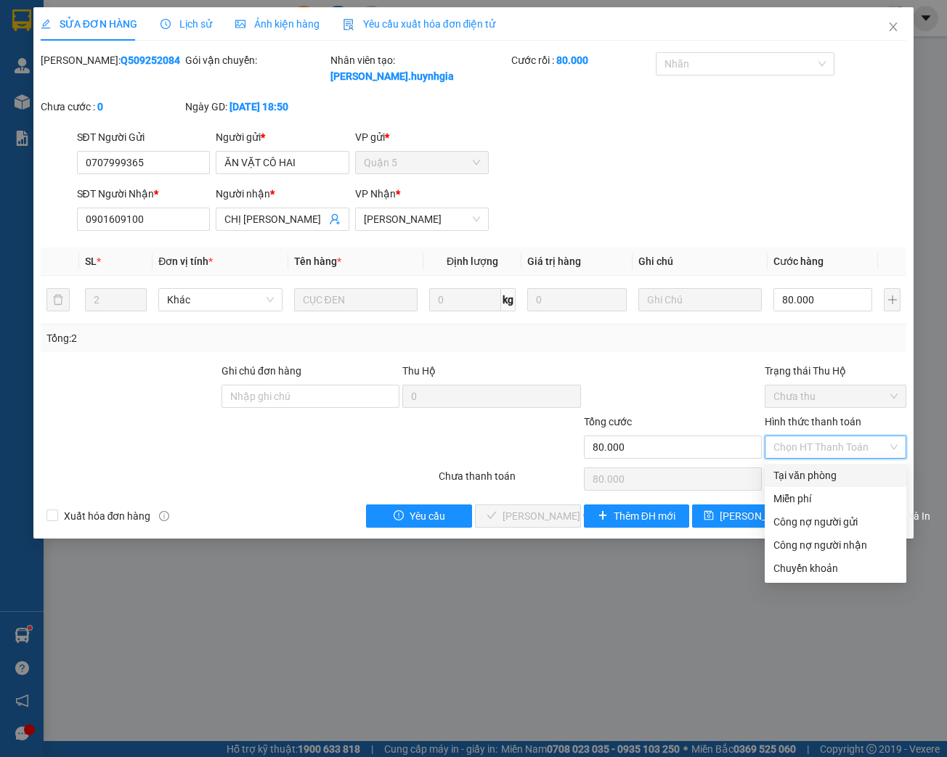
click at [810, 473] on div "Tại văn phòng" at bounding box center [835, 476] width 124 height 16
type input "0"
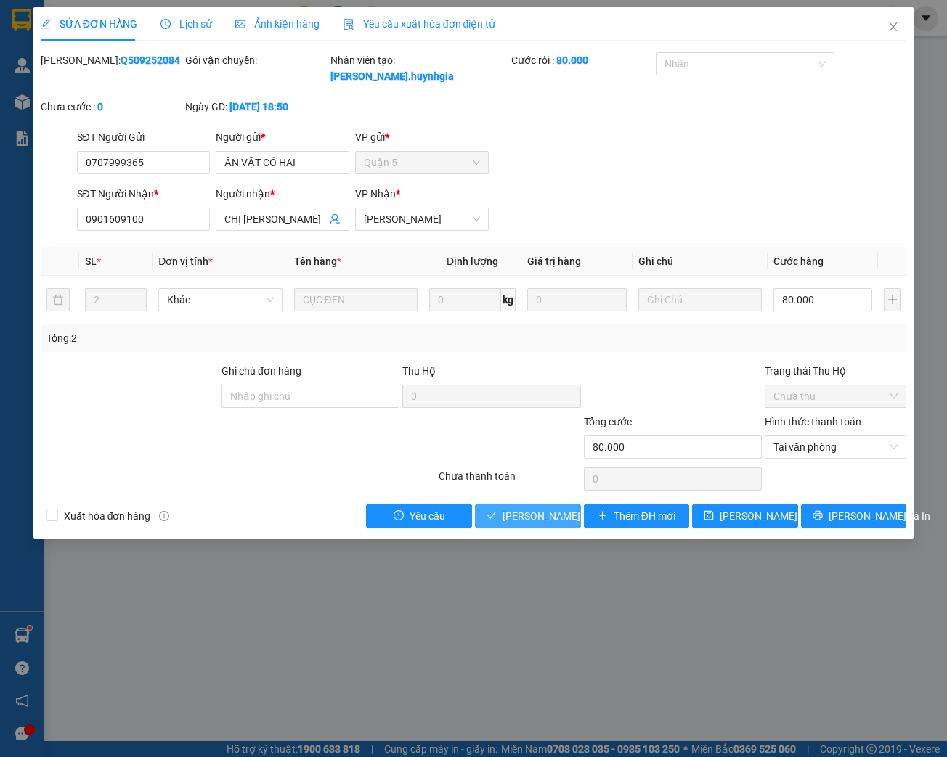
click at [520, 519] on span "[PERSON_NAME] và Giao hàng" at bounding box center [571, 516] width 139 height 16
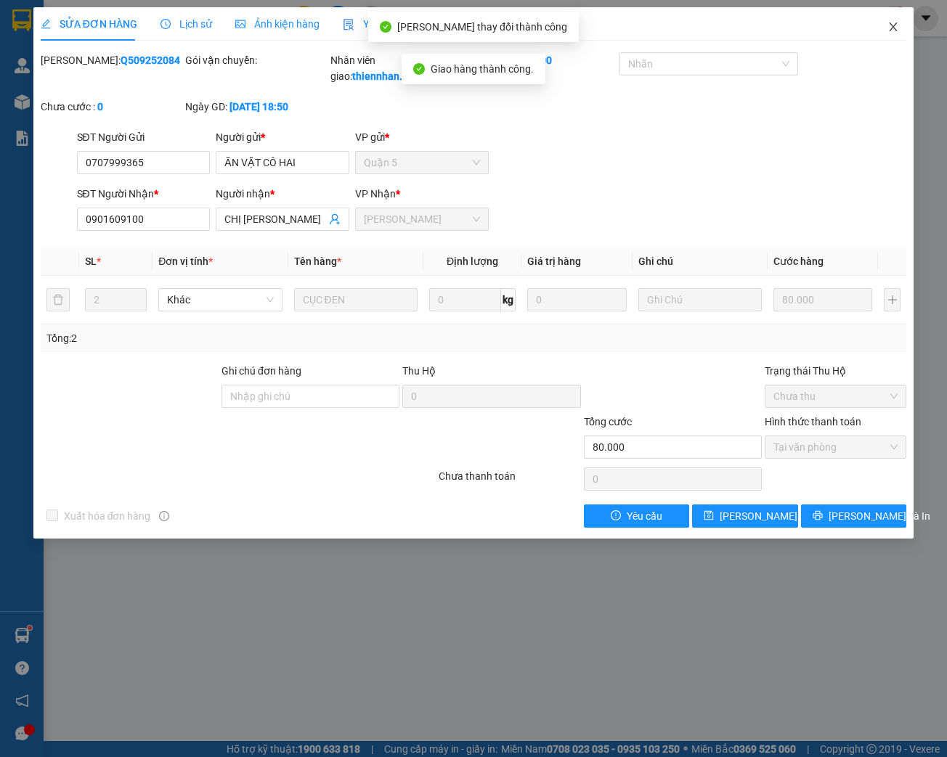
click at [895, 28] on icon "close" at bounding box center [893, 27] width 12 height 12
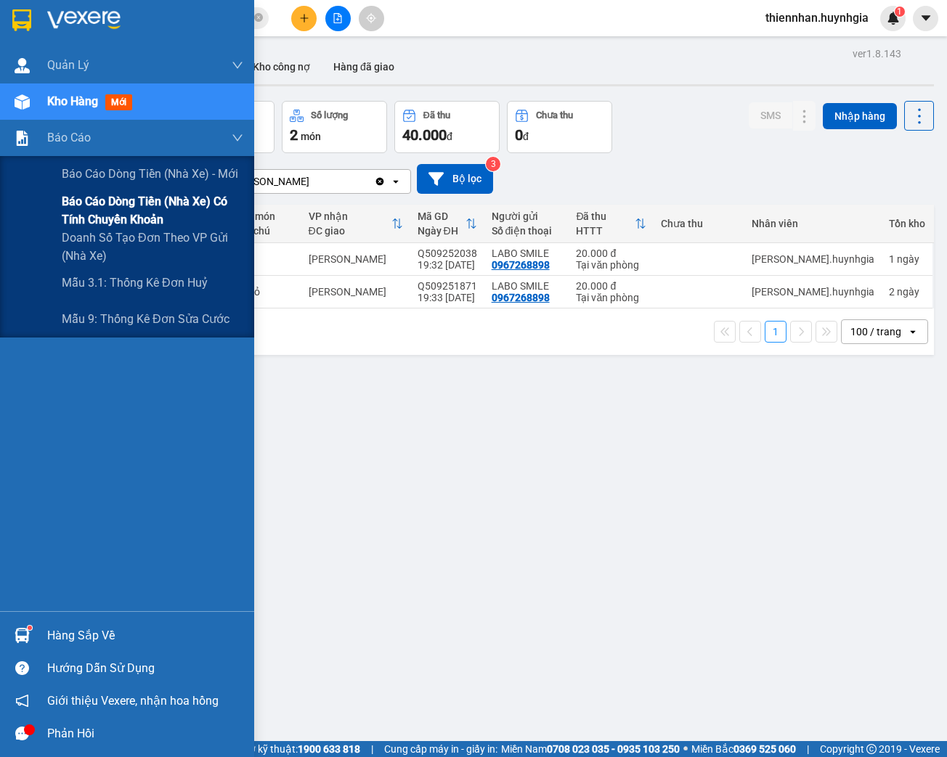
click at [65, 205] on span "Báo cáo dòng tiền (nhà xe) có tính chuyển khoản" at bounding box center [152, 210] width 181 height 36
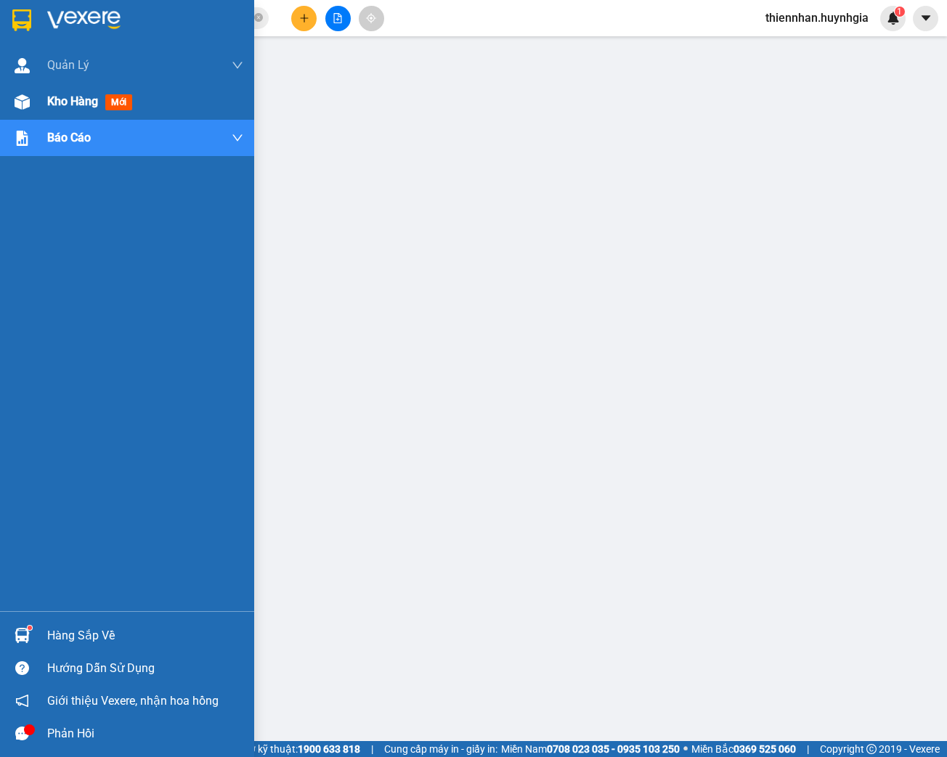
click at [60, 102] on span "Kho hàng" at bounding box center [72, 101] width 51 height 14
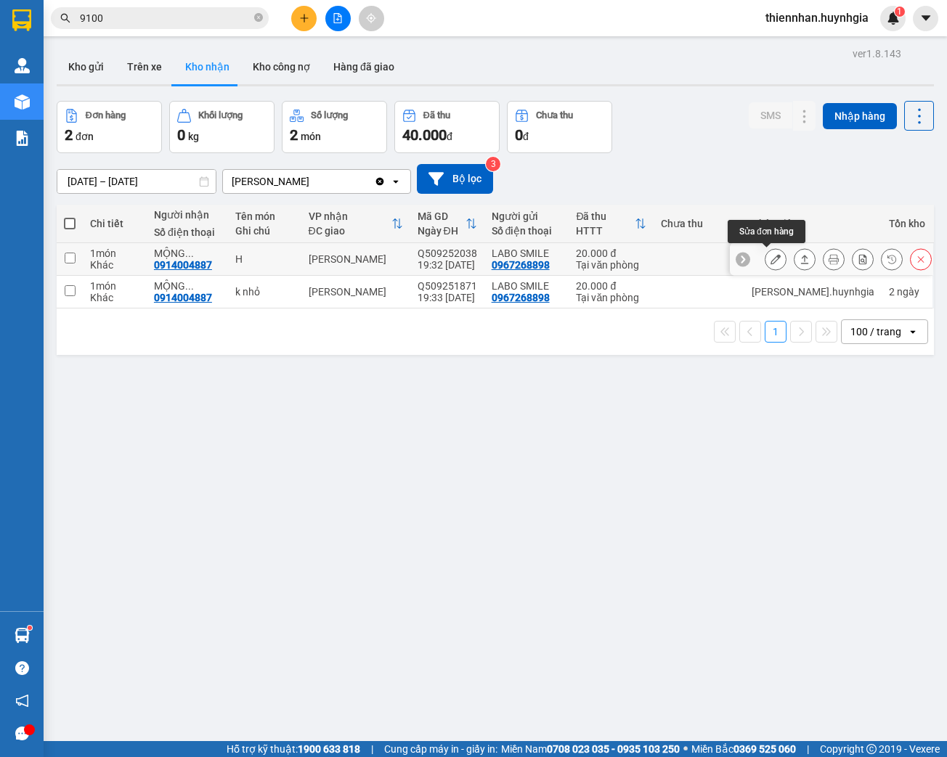
click at [770, 258] on icon at bounding box center [775, 259] width 10 height 10
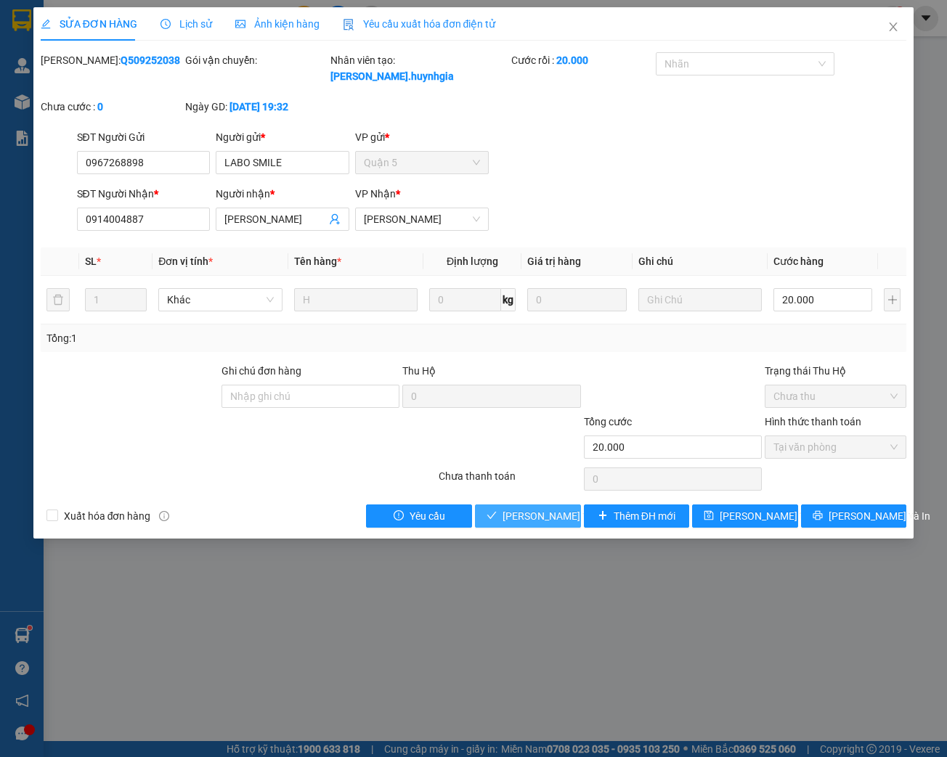
click at [532, 516] on span "[PERSON_NAME] và Giao hàng" at bounding box center [571, 516] width 139 height 16
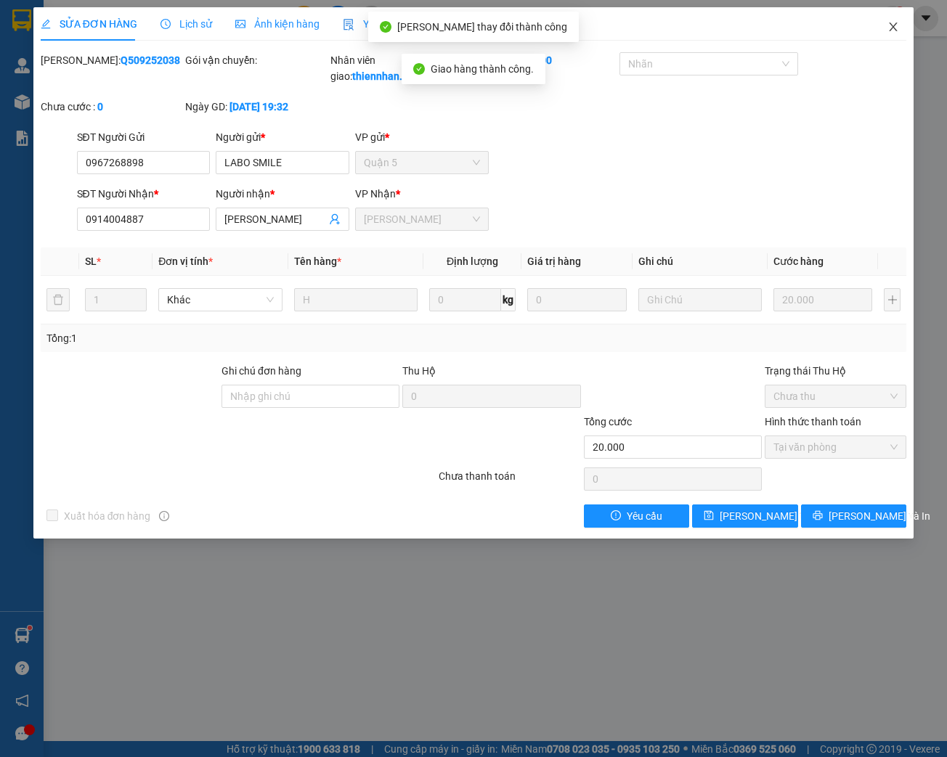
click at [894, 24] on icon "close" at bounding box center [893, 27] width 12 height 12
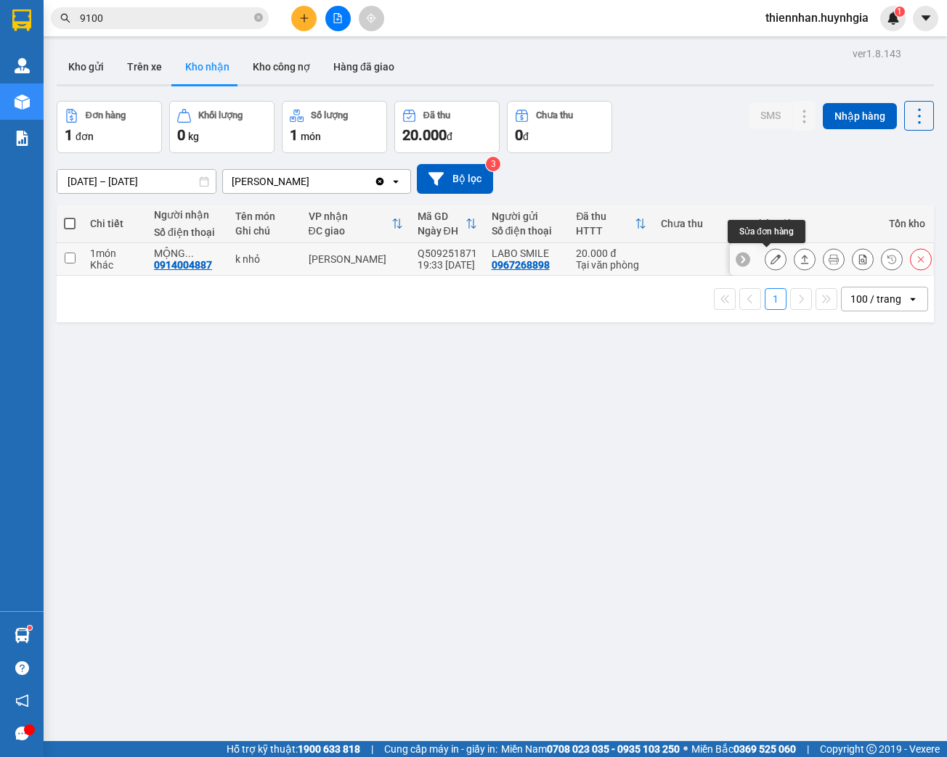
click at [767, 264] on button at bounding box center [775, 259] width 20 height 25
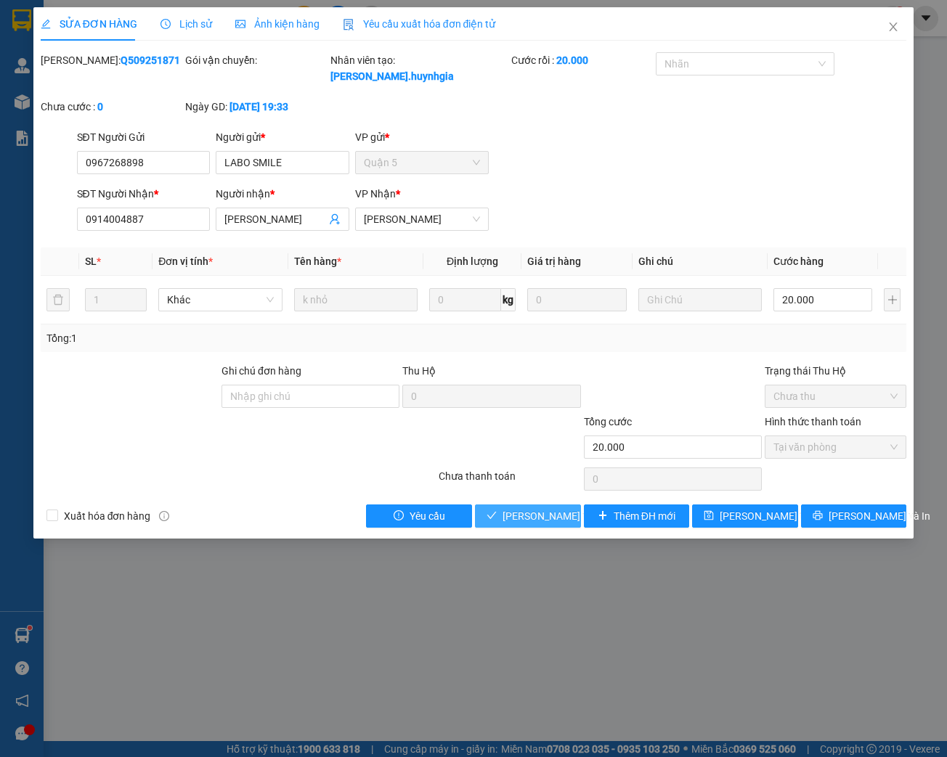
click at [531, 517] on span "[PERSON_NAME] và Giao hàng" at bounding box center [571, 516] width 139 height 16
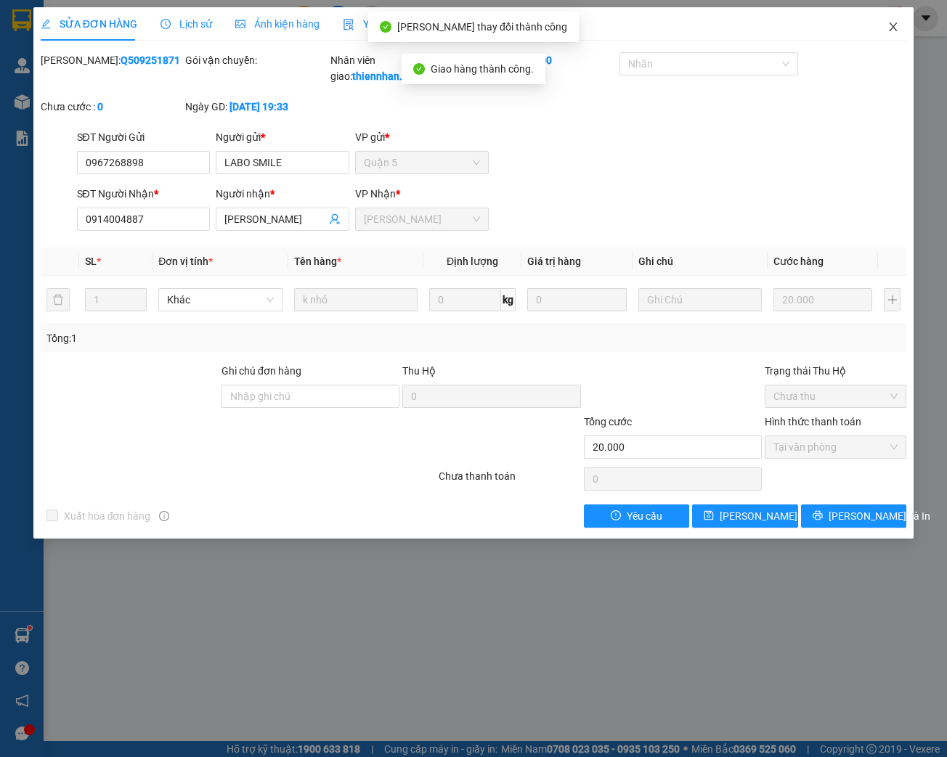
click at [895, 29] on icon "close" at bounding box center [893, 27] width 12 height 12
